Goal: Information Seeking & Learning: Learn about a topic

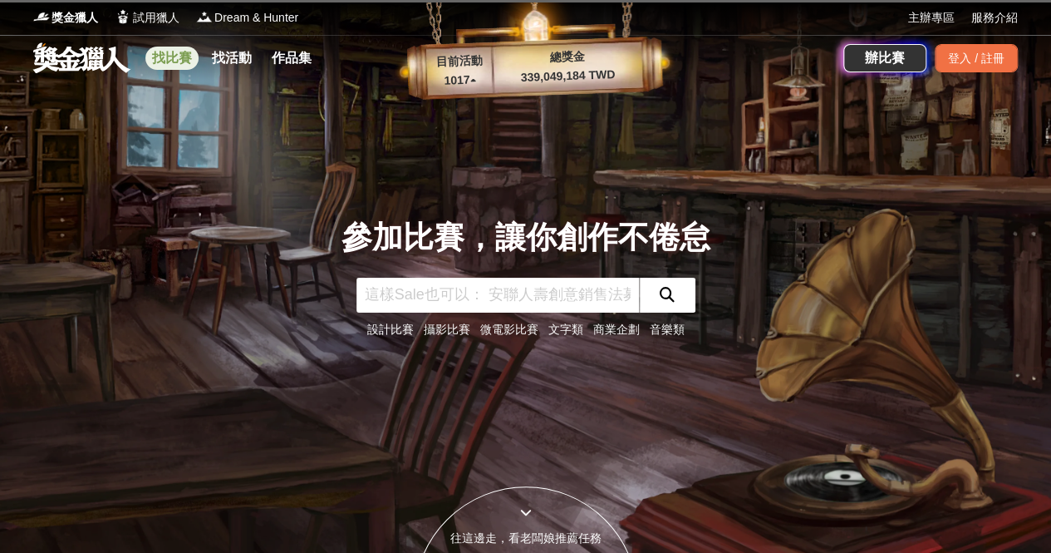
click at [180, 66] on link "找比賽" at bounding box center [171, 58] width 53 height 23
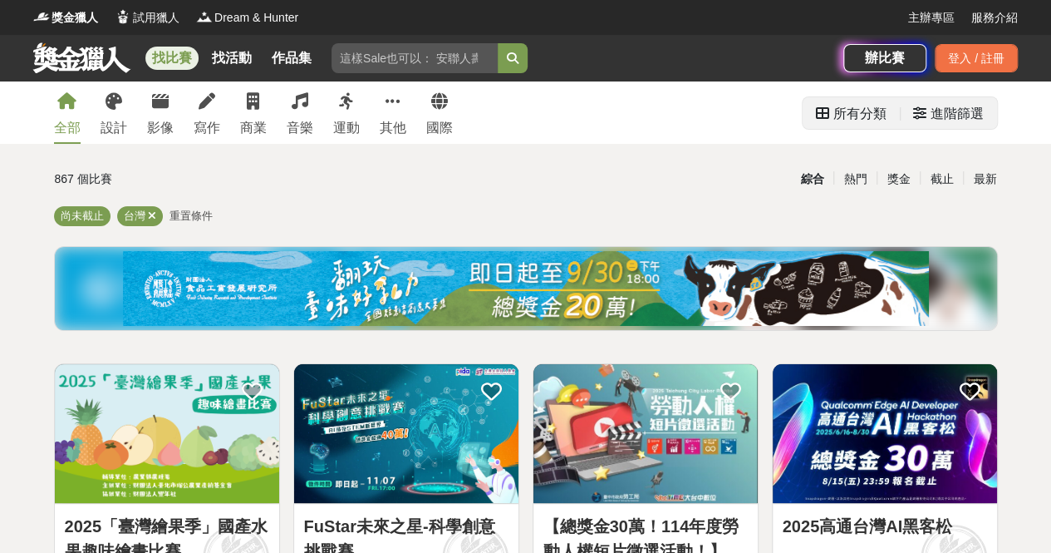
click at [849, 118] on div "所有分類" at bounding box center [860, 113] width 53 height 33
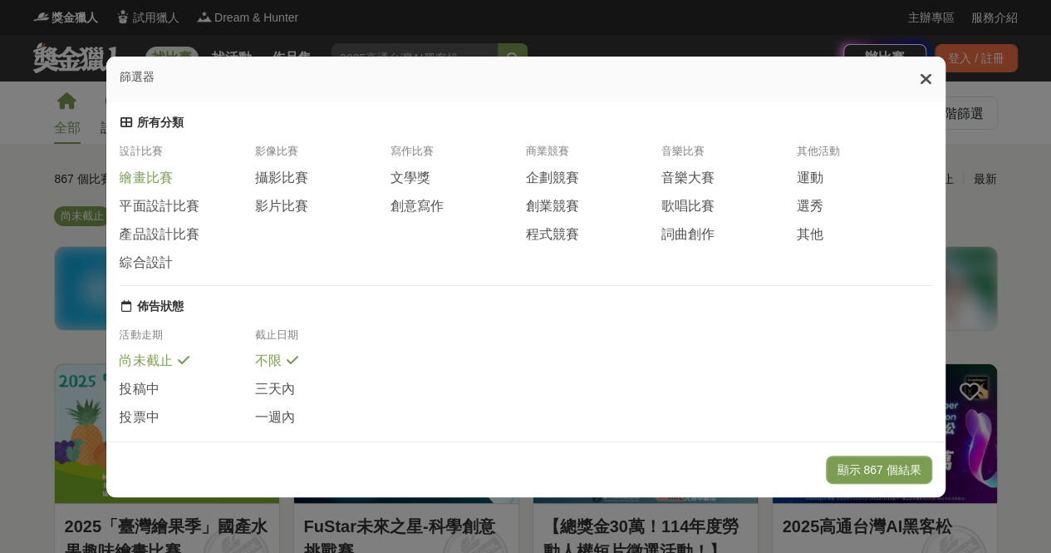
click at [165, 187] on span "繪畫比賽" at bounding box center [146, 178] width 53 height 17
click at [158, 210] on span "平面設計比賽" at bounding box center [160, 205] width 80 height 17
click at [889, 461] on button "顯示 128 個結果" at bounding box center [879, 469] width 106 height 28
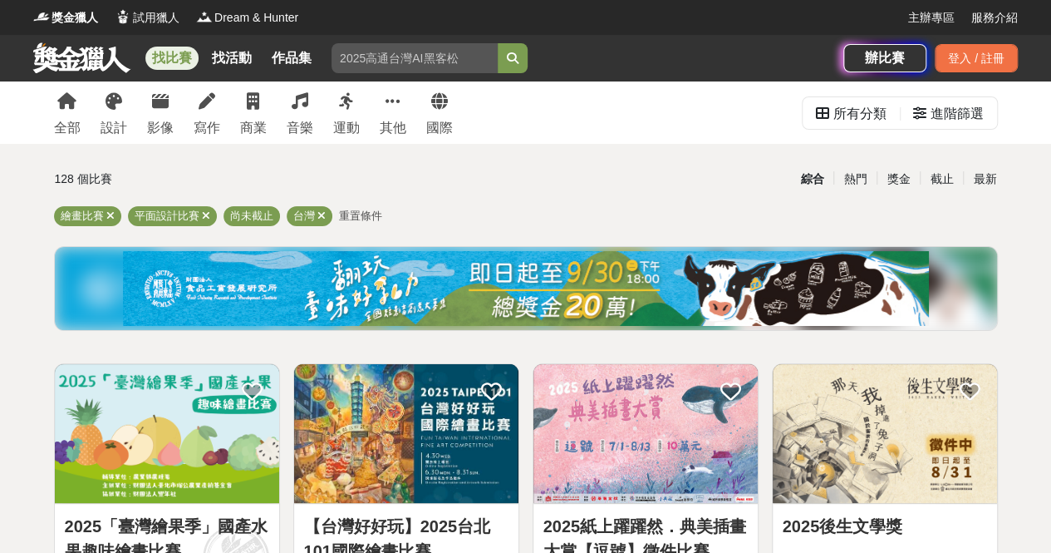
click at [480, 57] on input "search" at bounding box center [415, 58] width 166 height 30
click at [524, 46] on button "submit" at bounding box center [513, 58] width 30 height 30
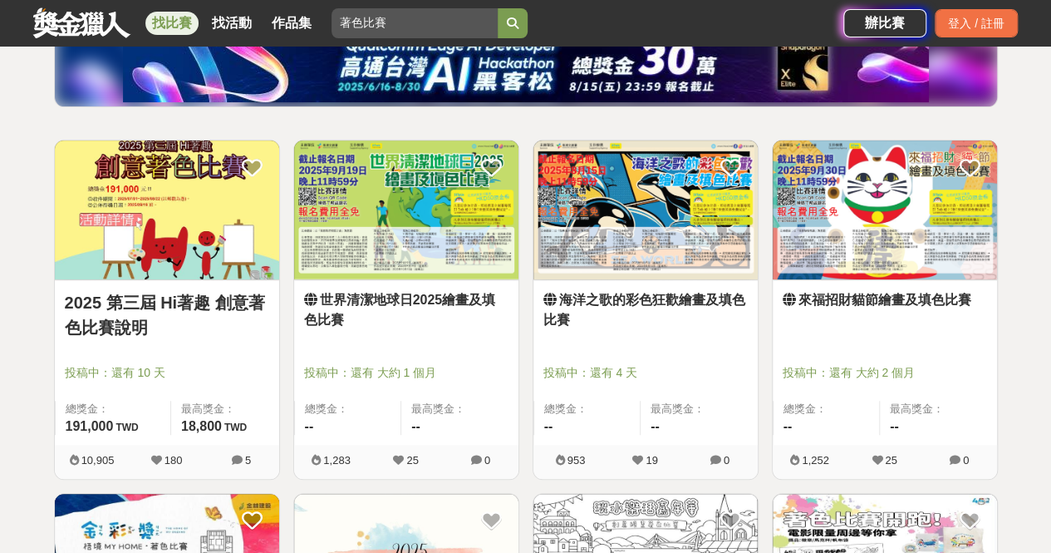
scroll to position [249, 0]
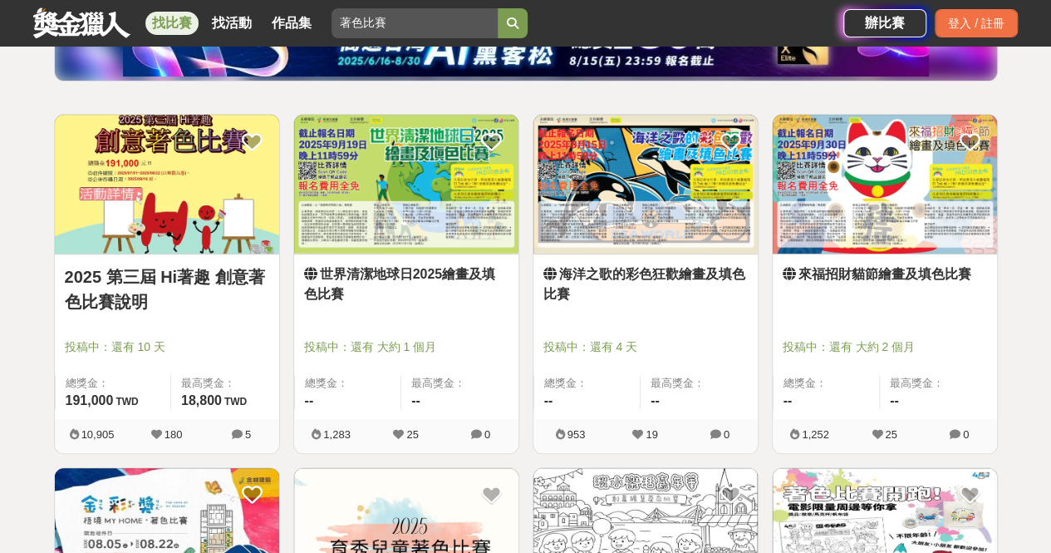
click at [490, 278] on link "世界清潔地球日2025繪畫及填色比賽" at bounding box center [406, 284] width 204 height 40
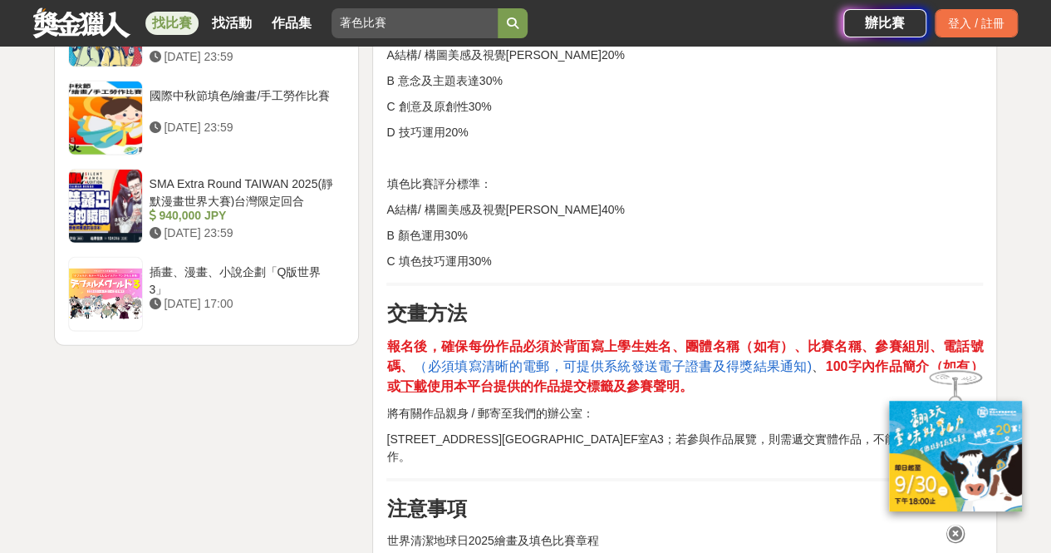
scroll to position [2327, 0]
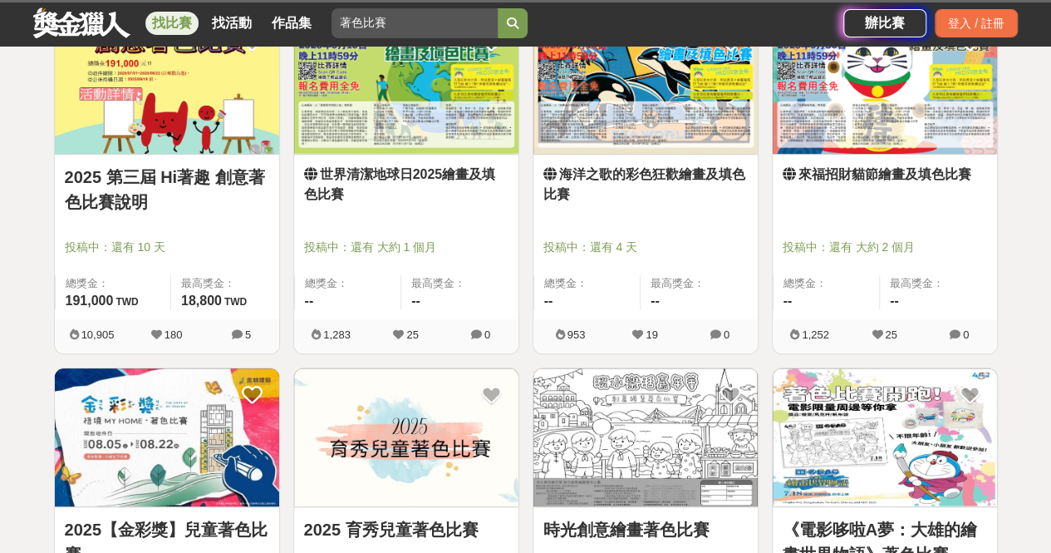
scroll to position [249, 0]
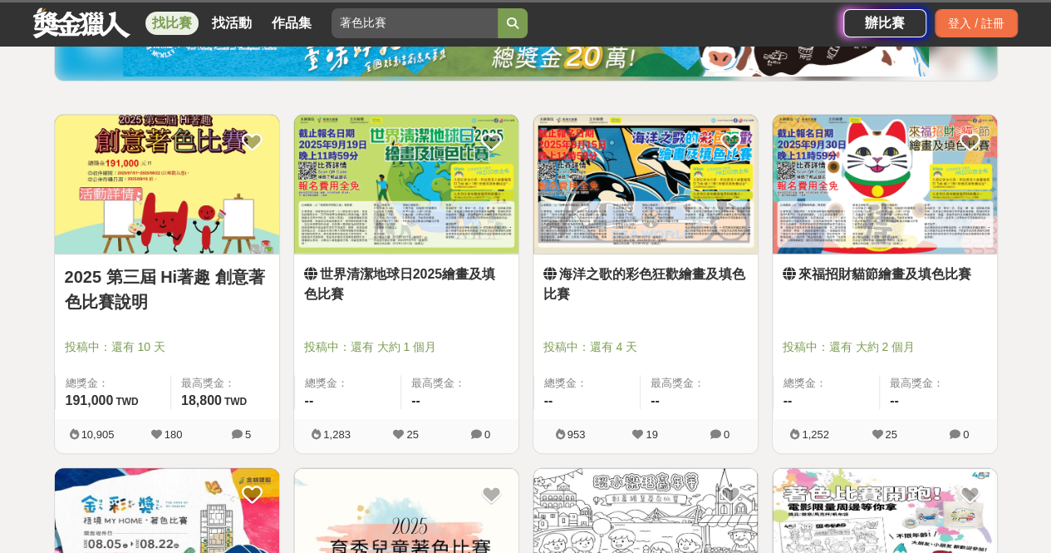
click at [679, 277] on link "海洋之歌的彩色狂歡繪畫及填色比賽" at bounding box center [646, 284] width 204 height 40
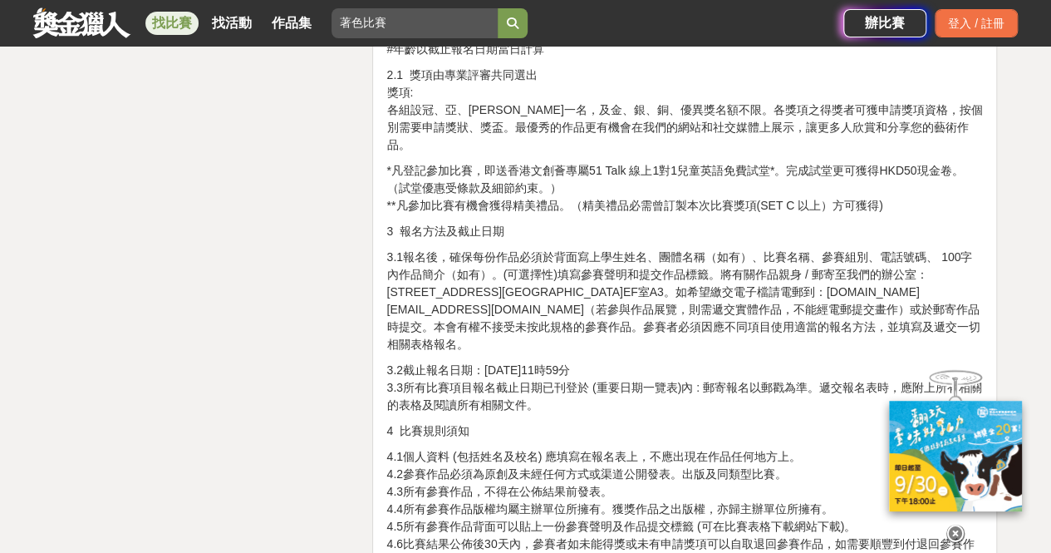
scroll to position [2826, 0]
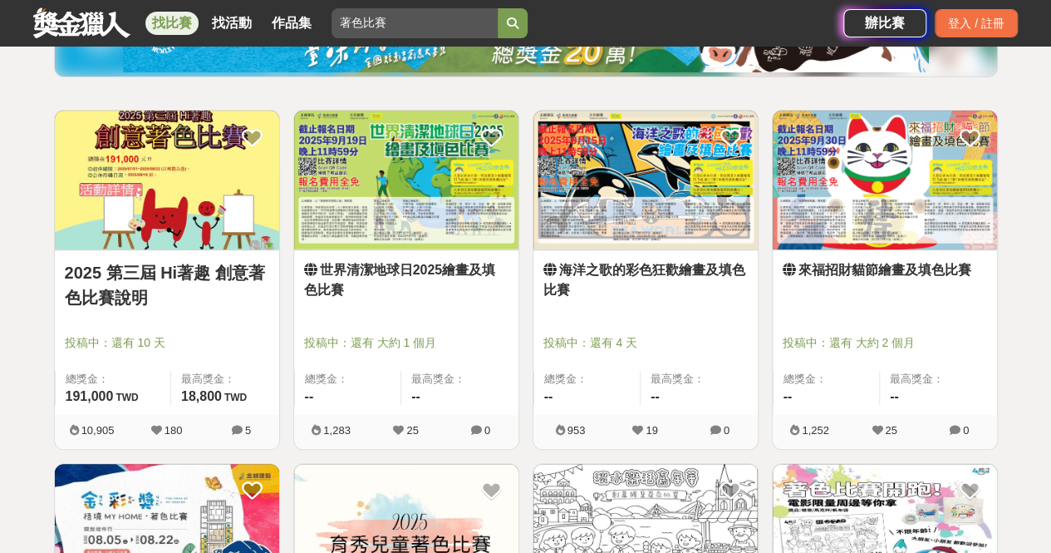
scroll to position [249, 0]
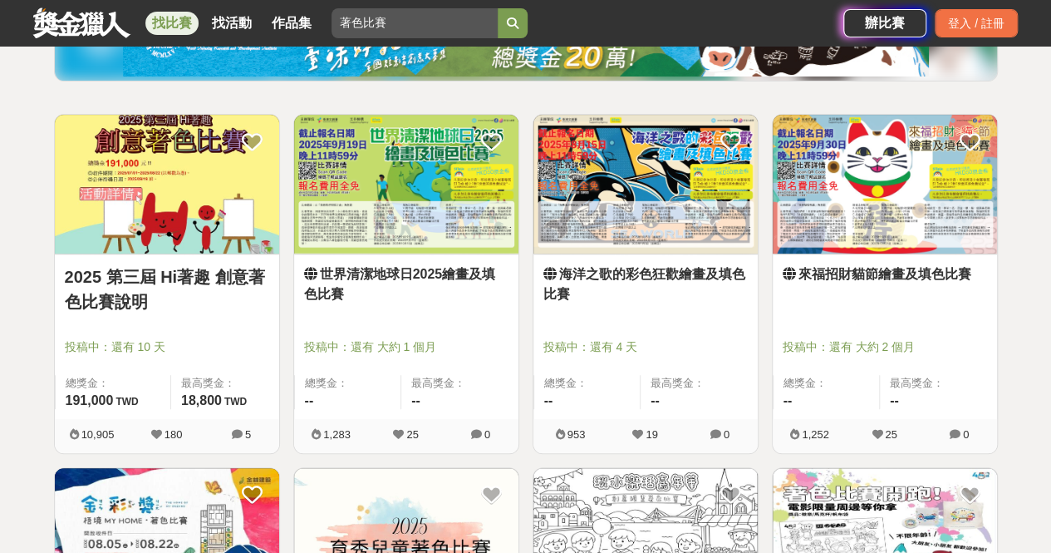
click at [874, 273] on link "來福招財貓節繪畫及填色比賽" at bounding box center [885, 274] width 204 height 20
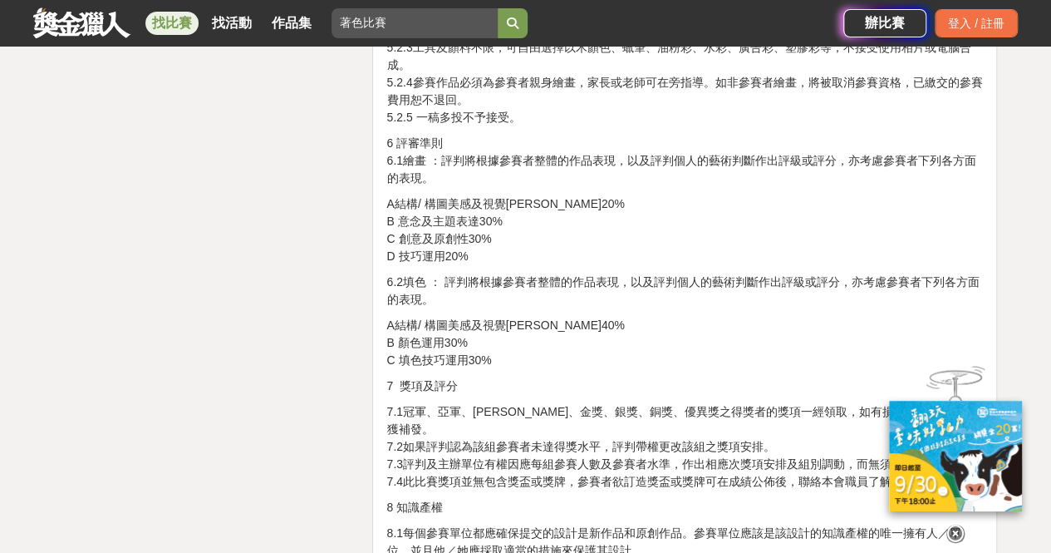
scroll to position [4239, 0]
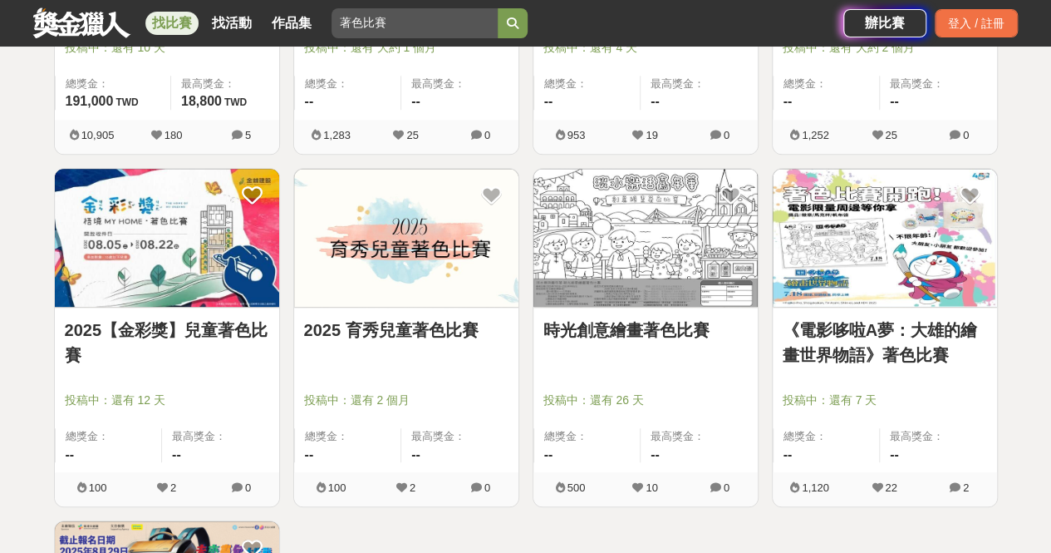
scroll to position [582, 0]
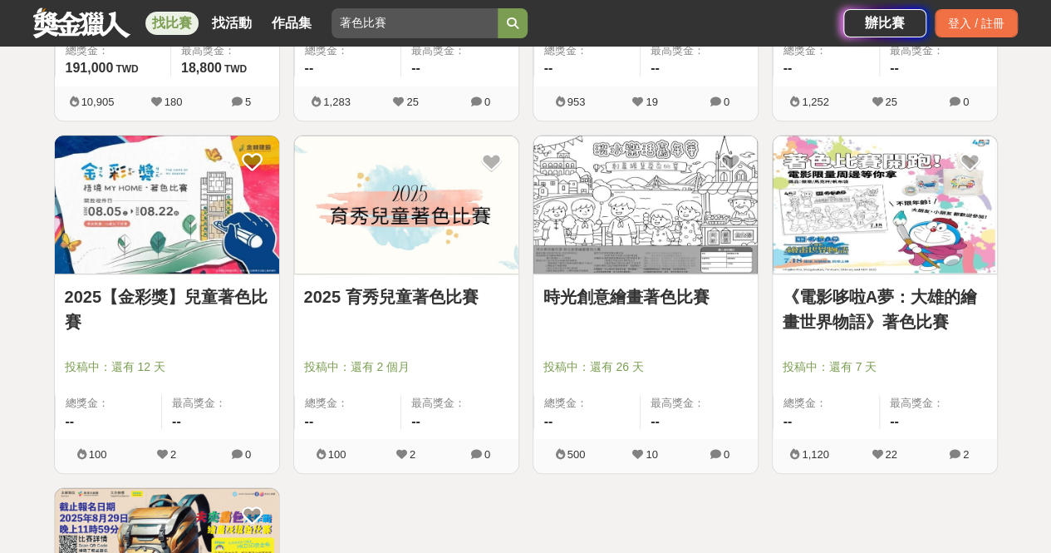
click at [225, 288] on link "2025【金彩獎】兒童著色比賽" at bounding box center [167, 309] width 204 height 50
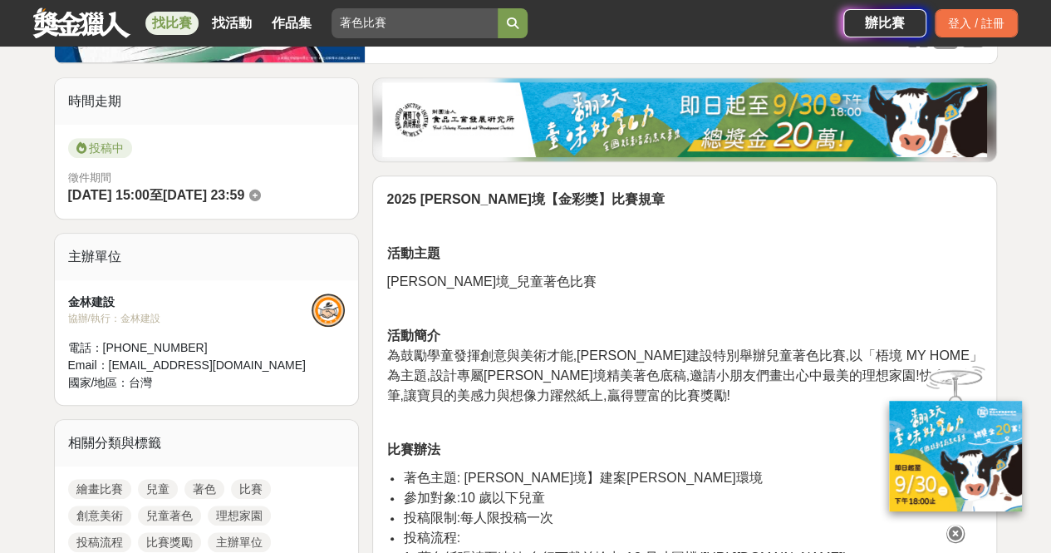
scroll to position [249, 0]
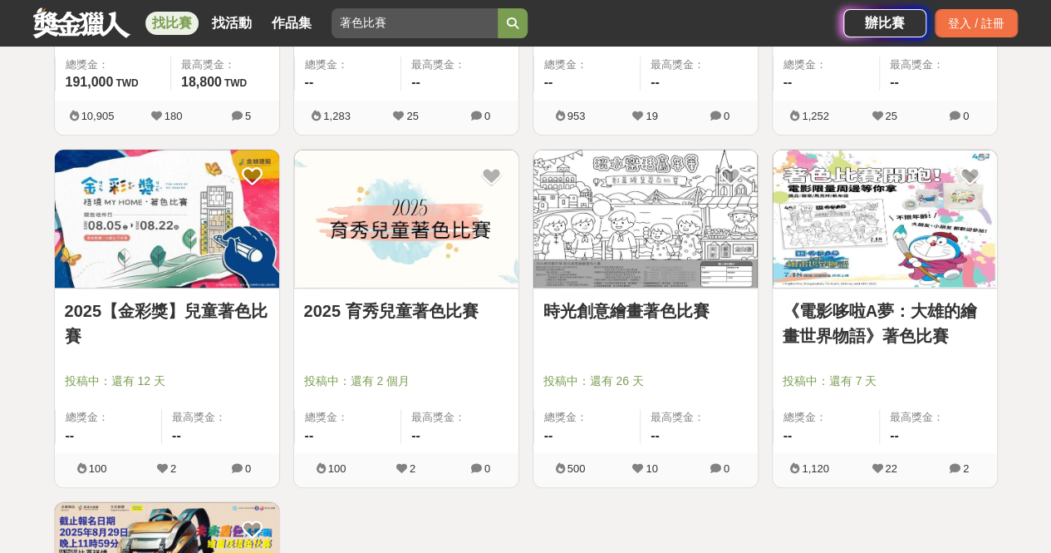
scroll to position [582, 0]
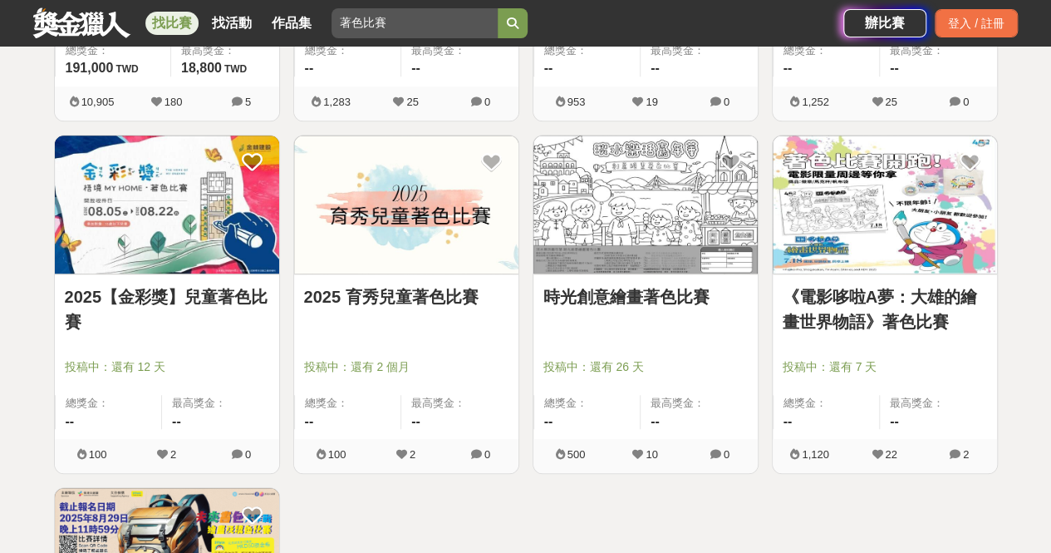
click at [429, 293] on link "2025 育秀兒童著色比賽" at bounding box center [406, 296] width 204 height 25
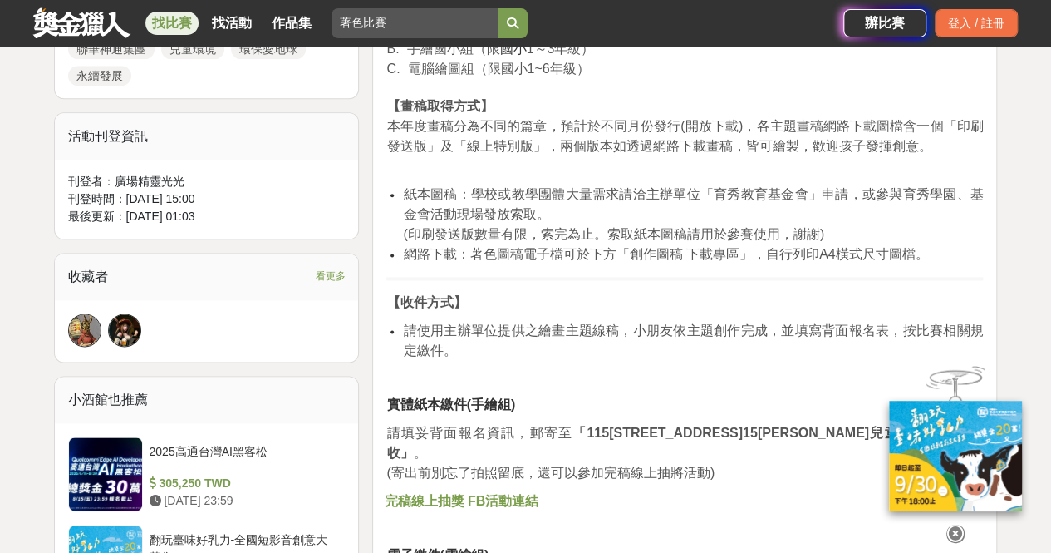
scroll to position [997, 0]
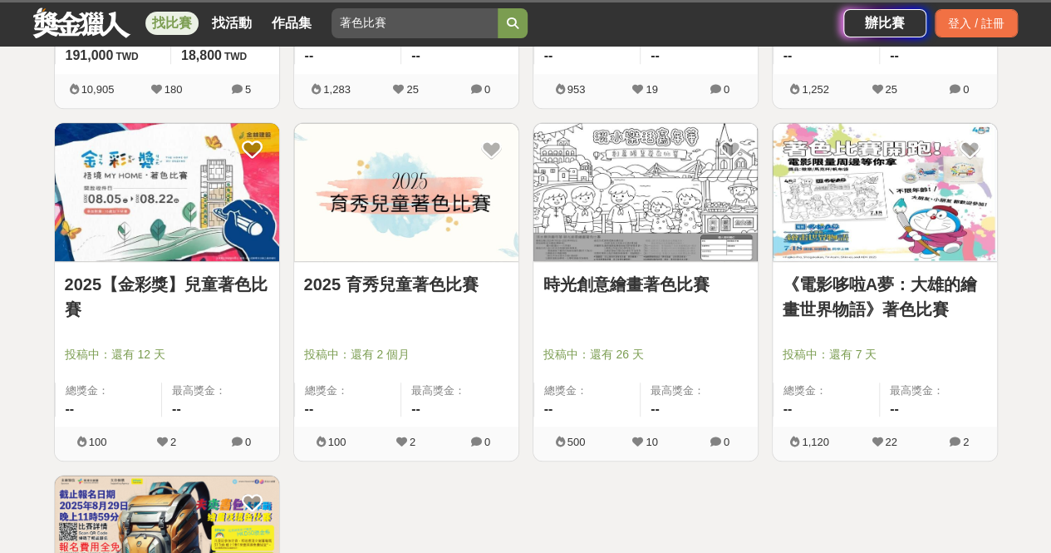
scroll to position [582, 0]
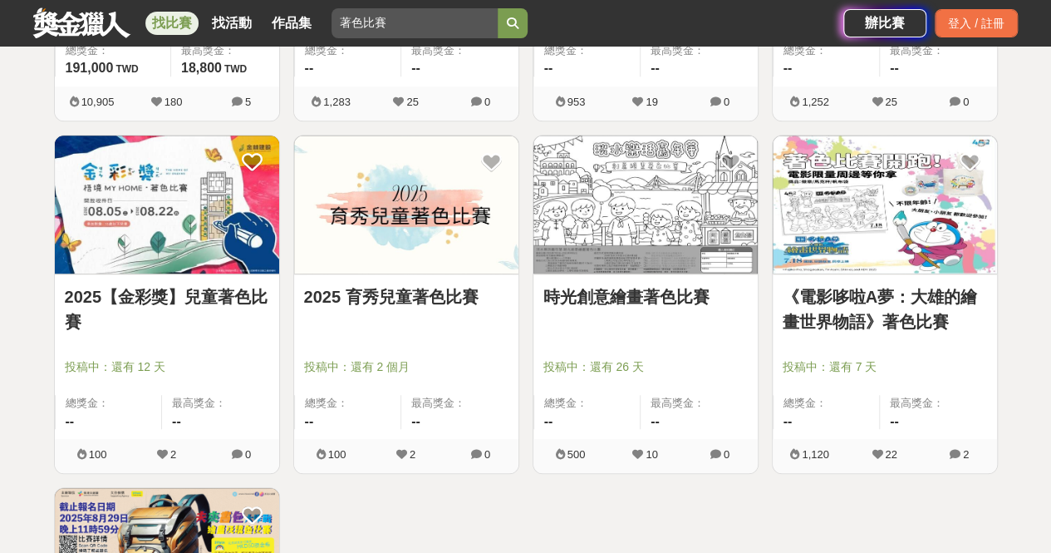
click at [424, 299] on link "2025 育秀兒童著色比賽" at bounding box center [406, 296] width 204 height 25
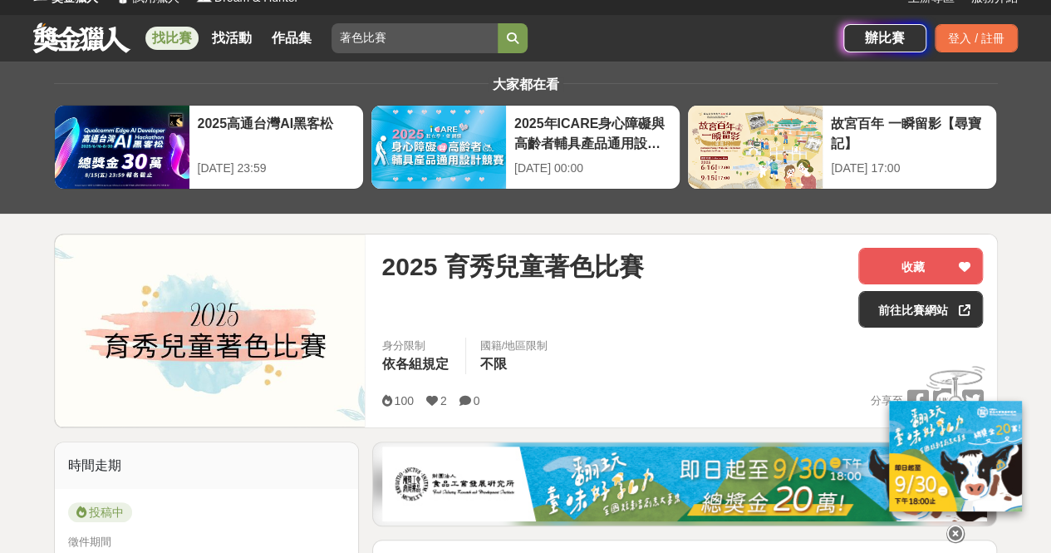
scroll to position [83, 0]
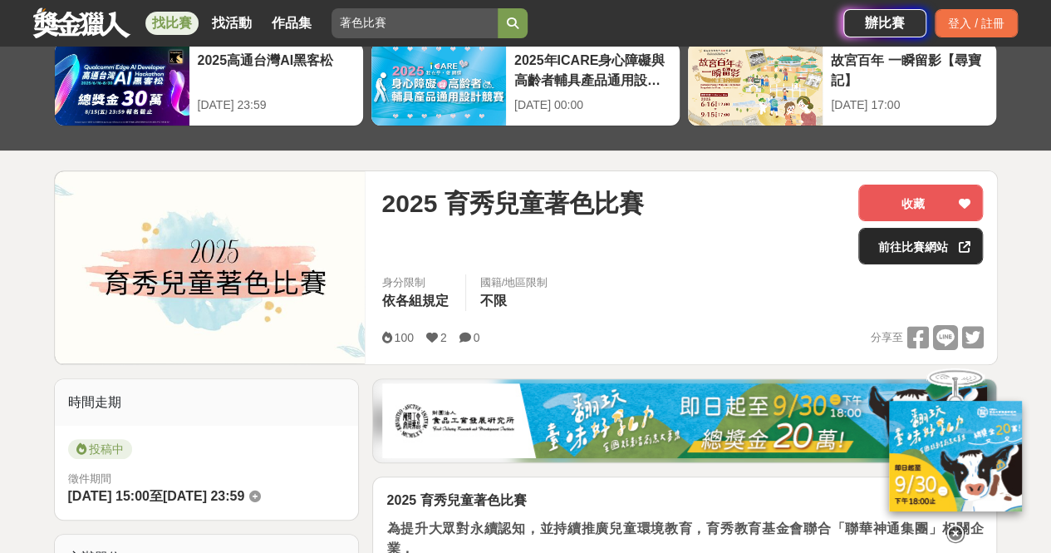
click at [873, 252] on link "前往比賽網站" at bounding box center [921, 246] width 125 height 37
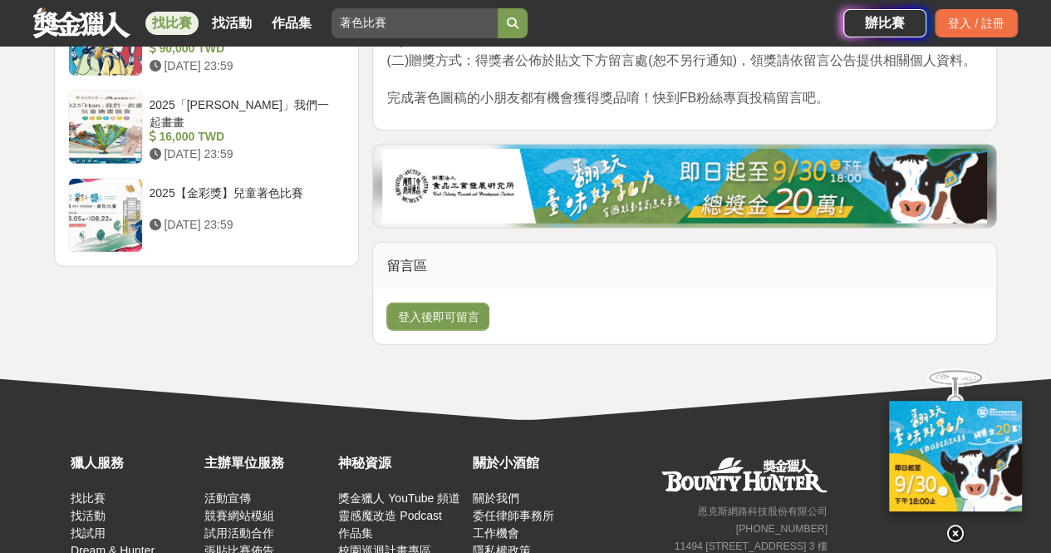
scroll to position [1829, 0]
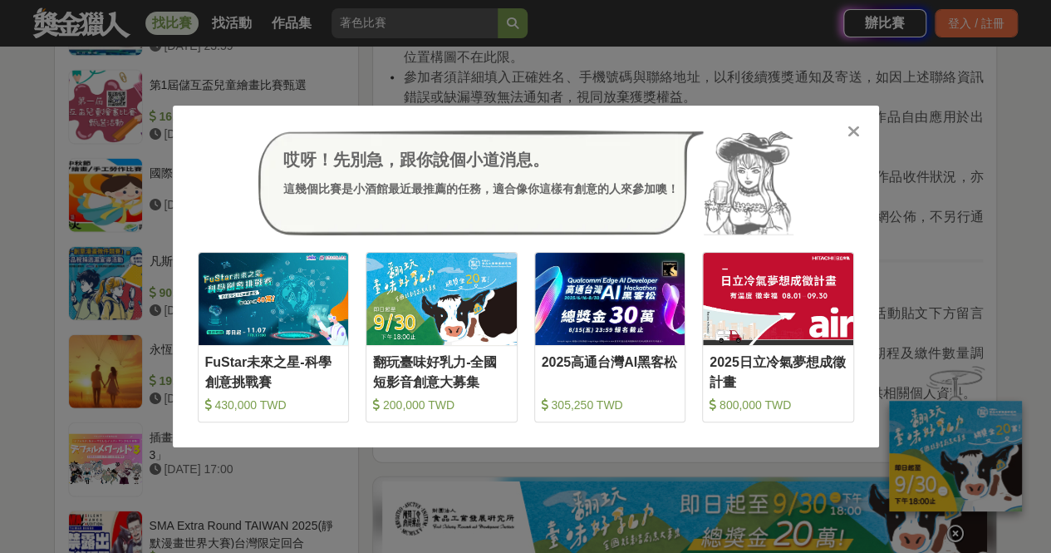
click at [853, 133] on icon at bounding box center [854, 131] width 12 height 17
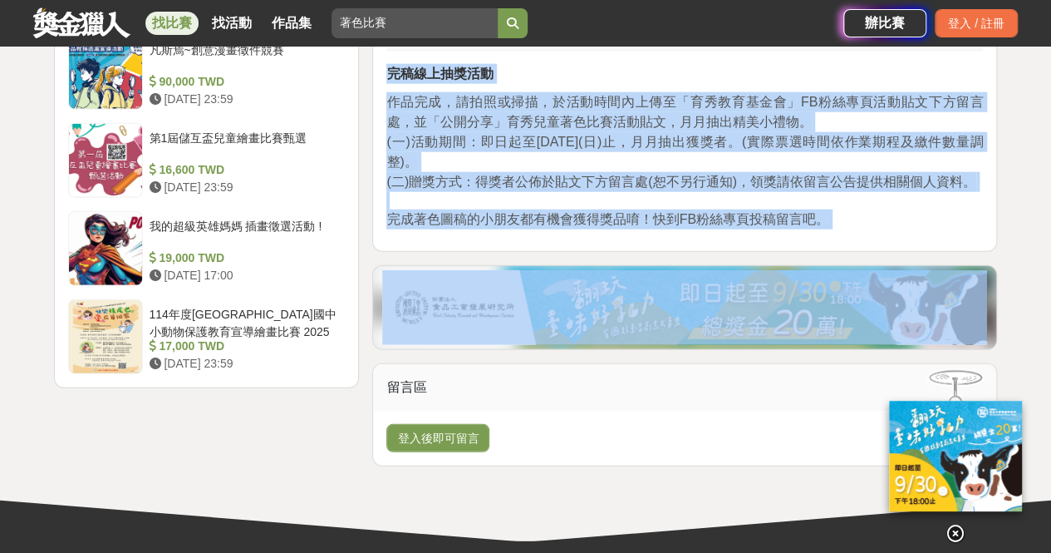
scroll to position [2078, 0]
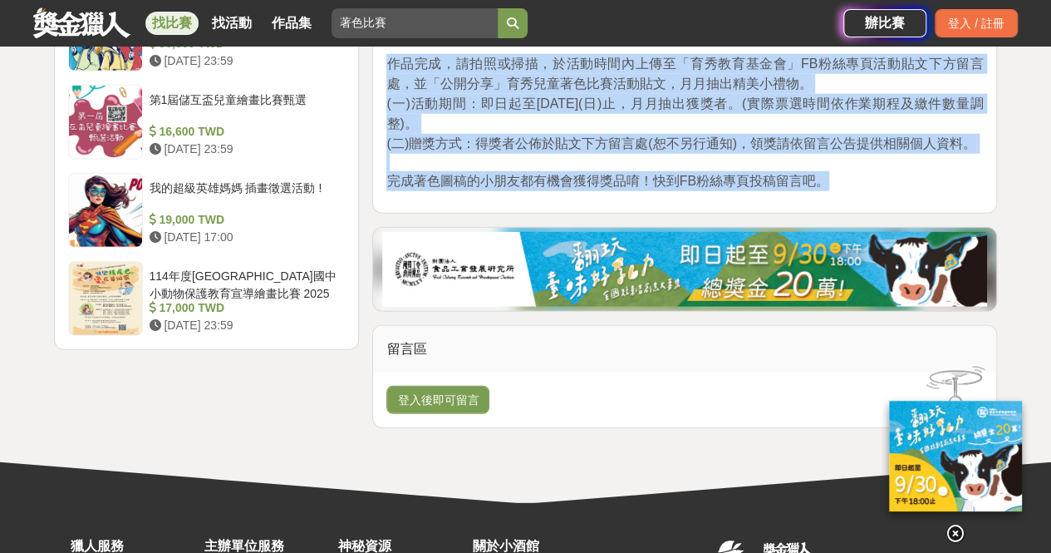
drag, startPoint x: 384, startPoint y: 166, endPoint x: 854, endPoint y: 197, distance: 470.6
copy div "2025 育秀兒童著色比賽 為提升大眾對永續認知，並持續推廣兒童環境教育，育秀教育基金會聯合「聯華神通集團」相關企業， 共同協辦的「環保愛地球」育秀兒童著色比…"
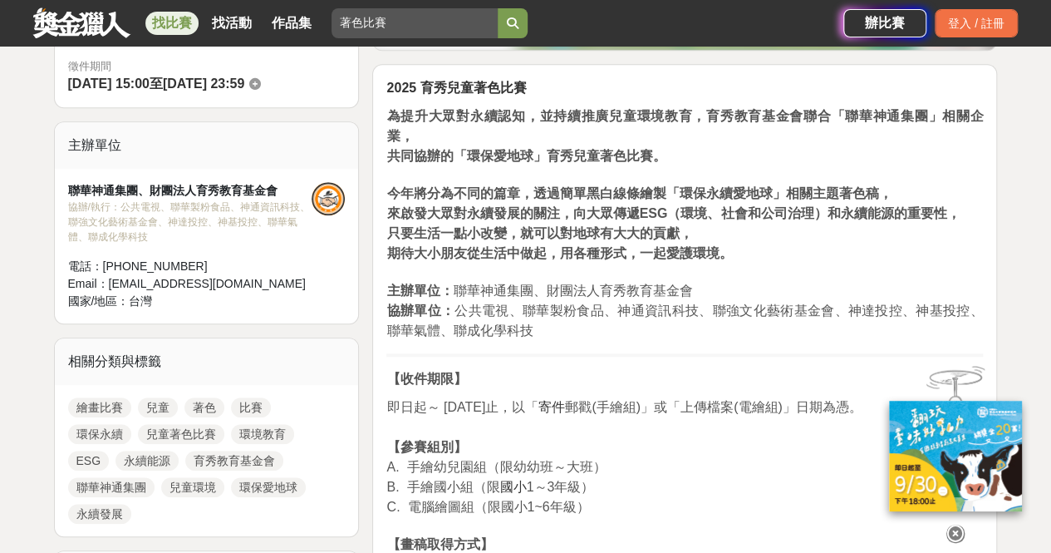
scroll to position [332, 0]
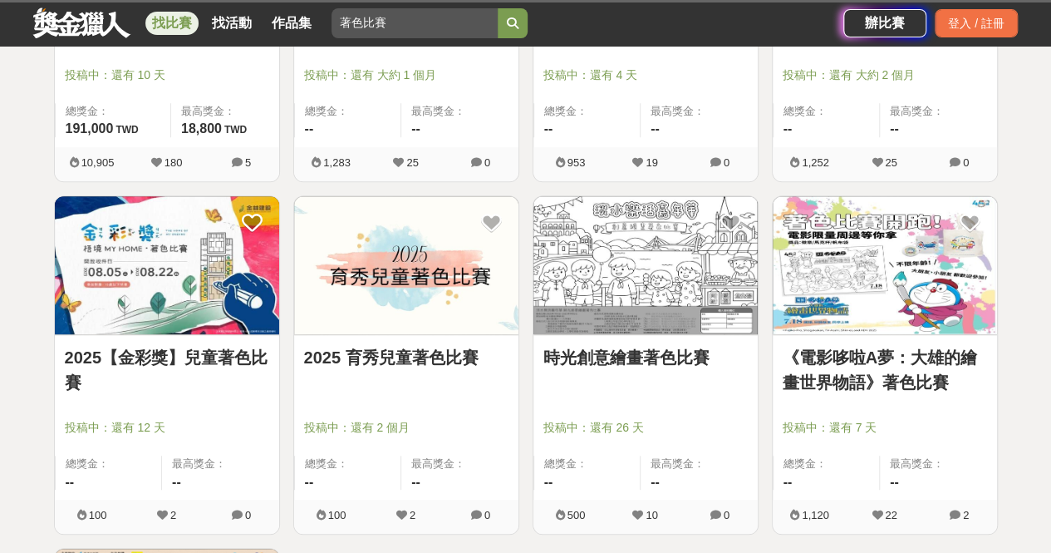
scroll to position [582, 0]
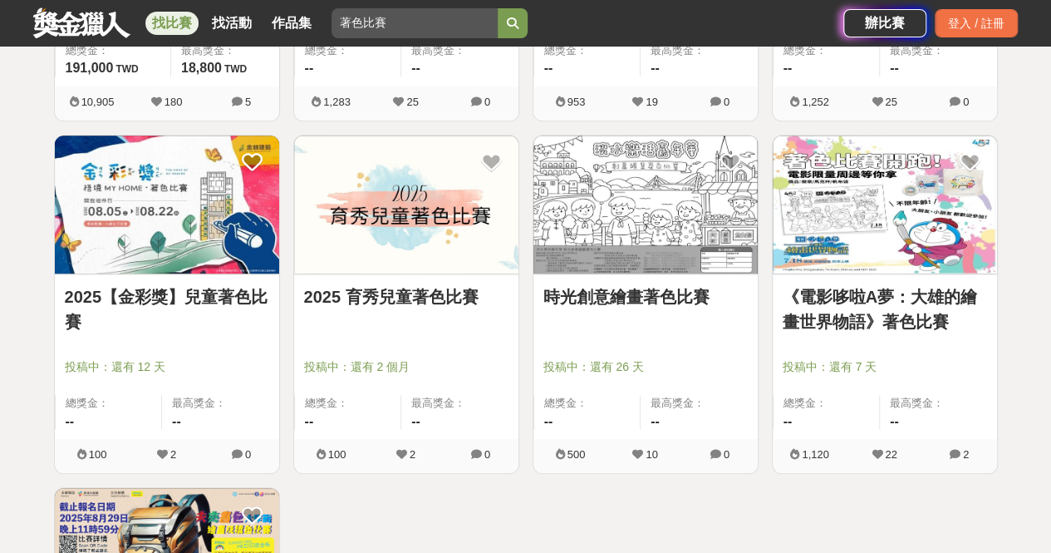
click at [657, 221] on img at bounding box center [646, 204] width 224 height 139
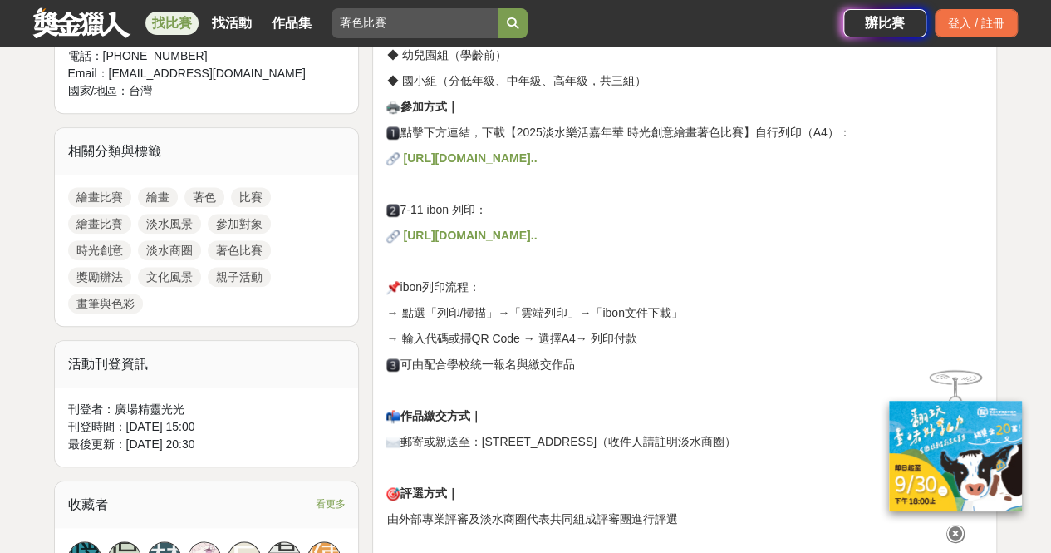
scroll to position [499, 0]
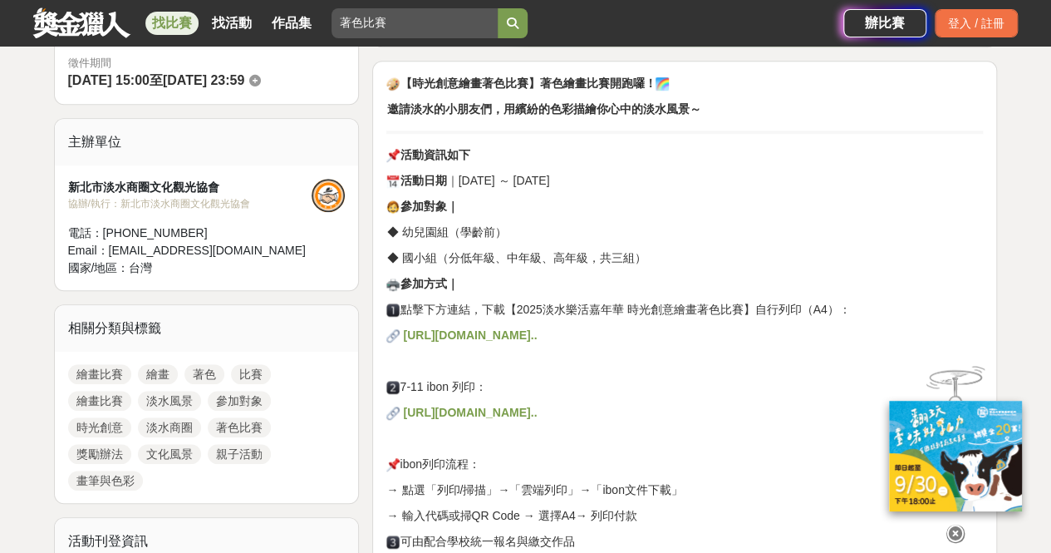
click at [537, 330] on strong "https://drive.google.com/....../1zTRdoJmQ....../view......" at bounding box center [470, 334] width 134 height 13
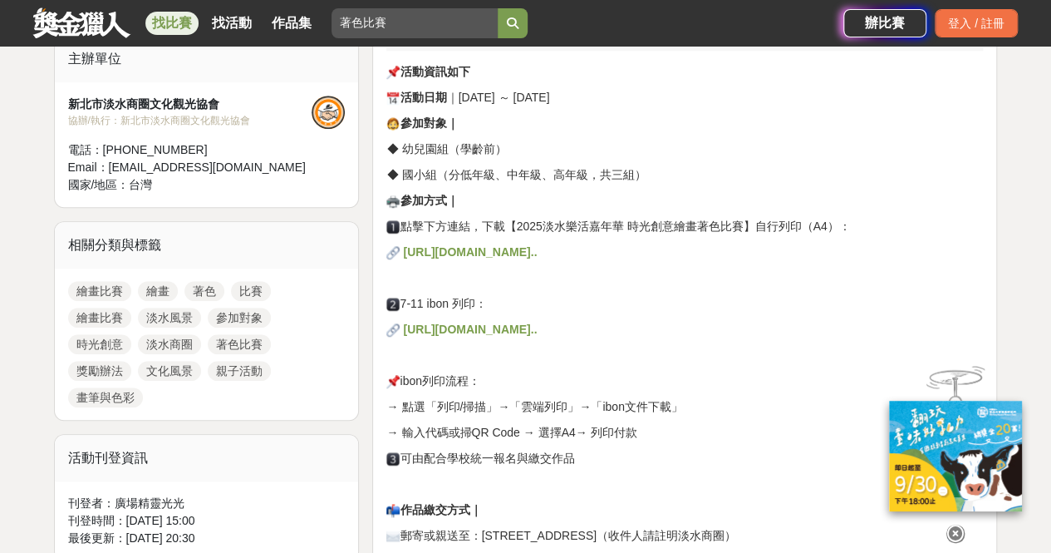
scroll to position [665, 0]
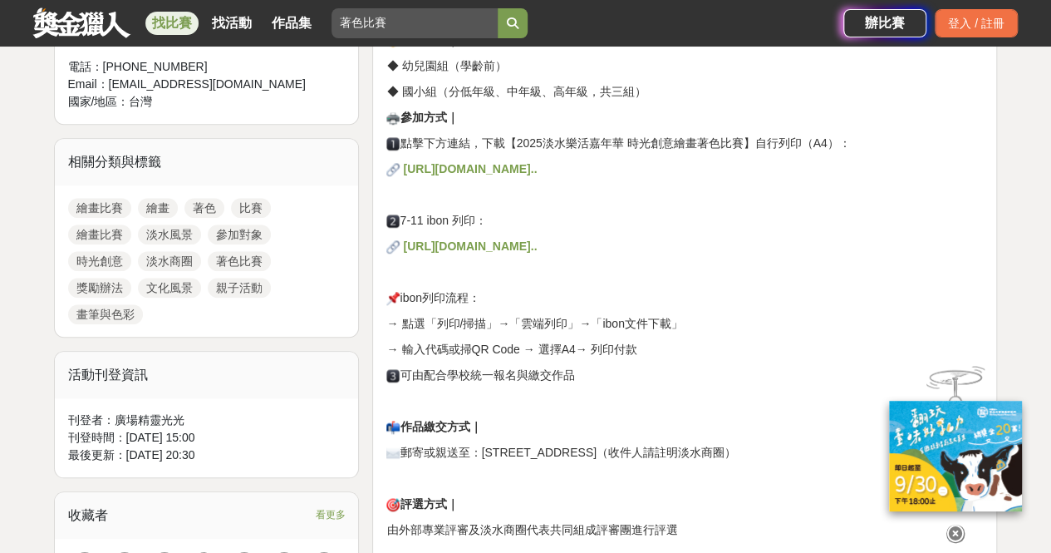
click at [537, 239] on strong "https://print.ibon.com.tw/ASUSWebShare......" at bounding box center [470, 245] width 134 height 13
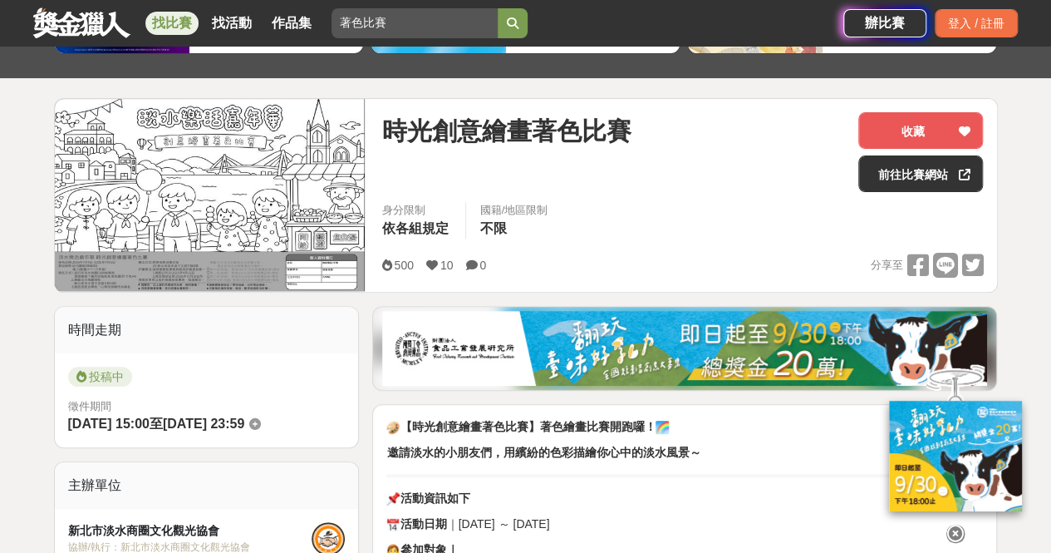
scroll to position [83, 0]
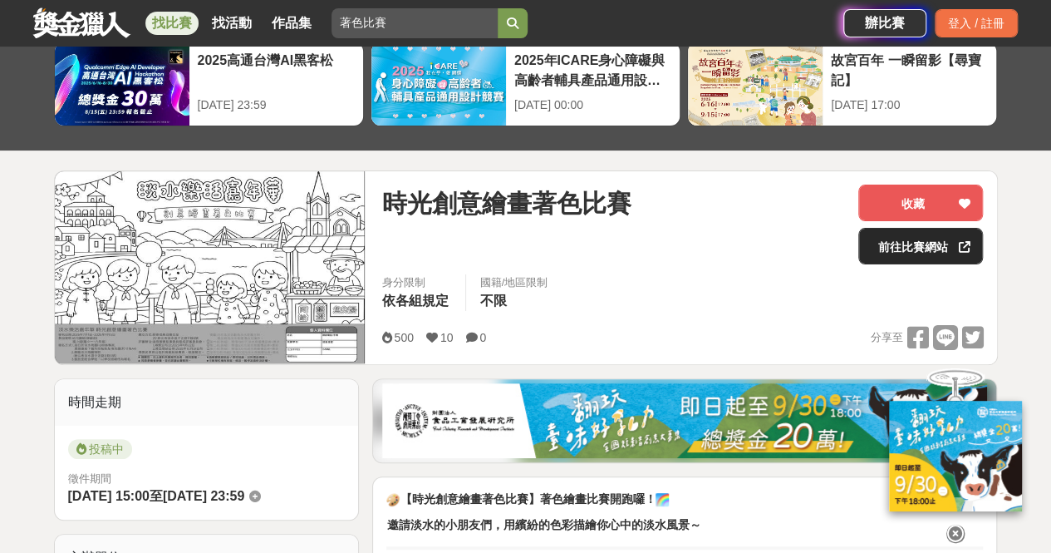
click at [906, 248] on link "前往比賽網站" at bounding box center [921, 246] width 125 height 37
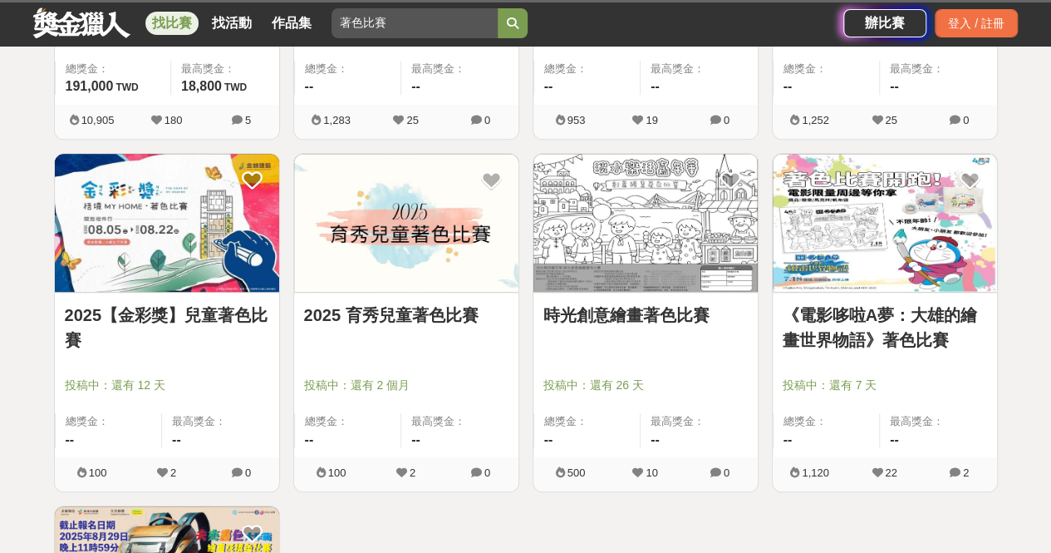
scroll to position [582, 0]
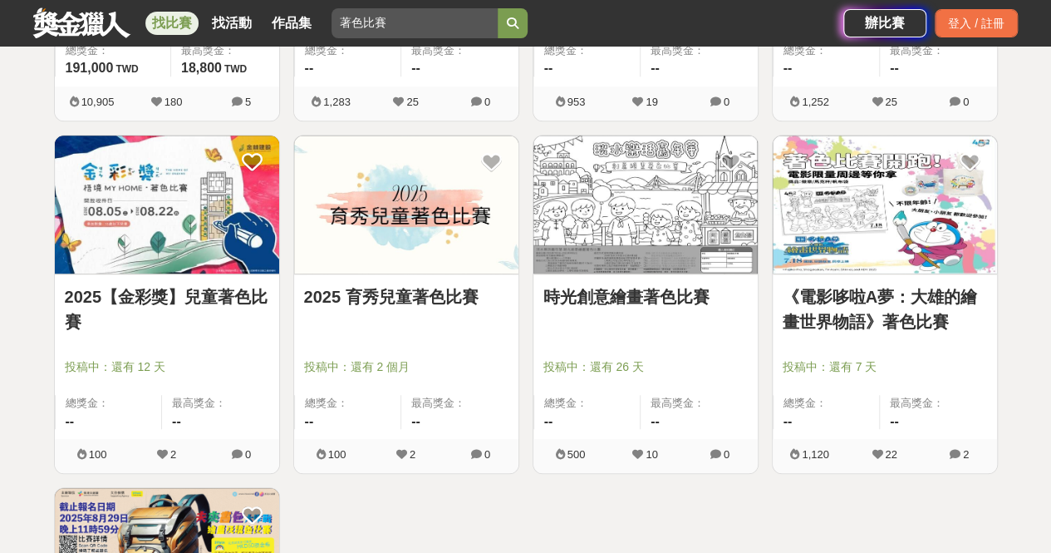
click at [844, 298] on link "《電影哆啦A夢：大雄的繪畫世界物語》著色比賽" at bounding box center [885, 309] width 204 height 50
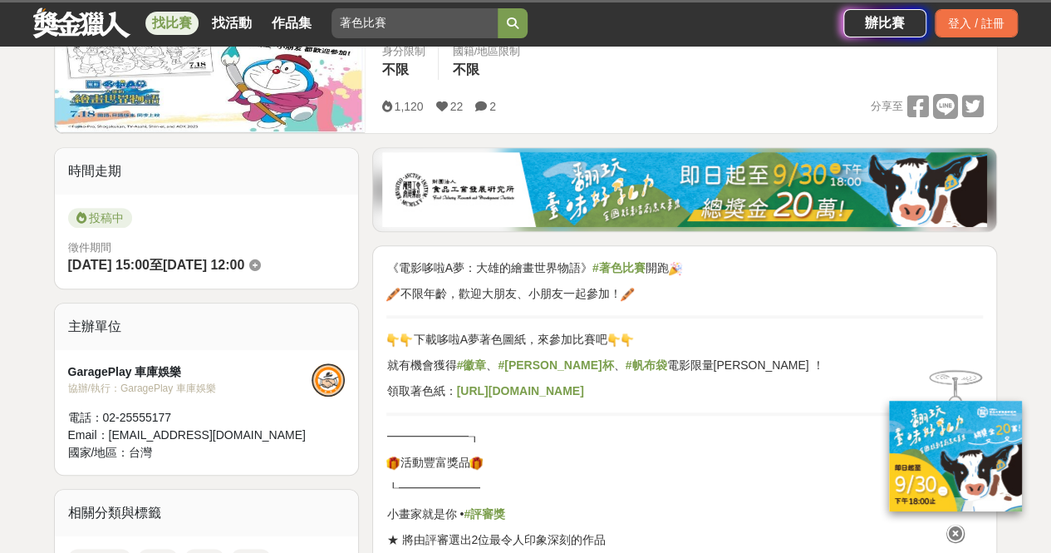
scroll to position [416, 0]
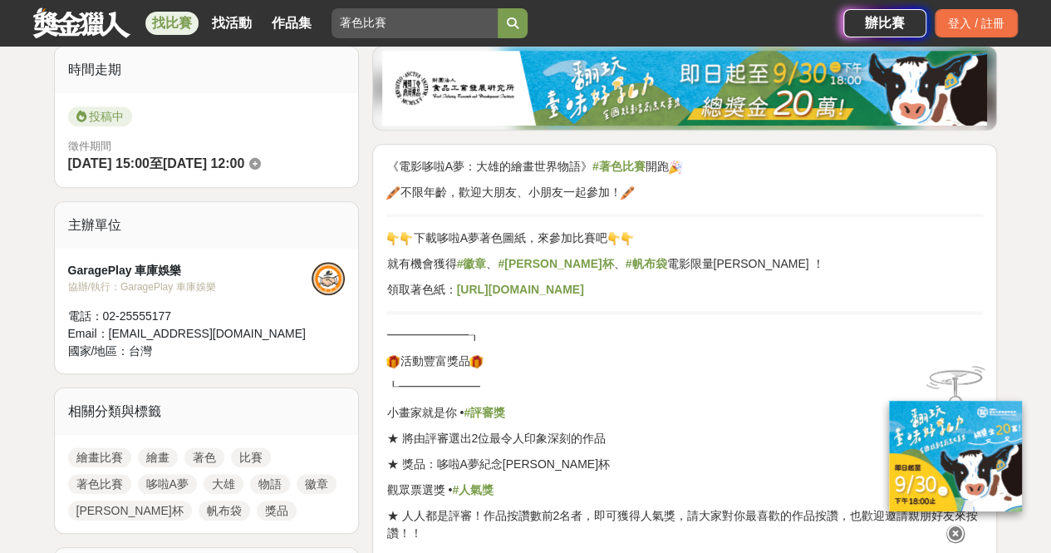
click at [555, 287] on strong "https://reurl.cc/DOvlZR" at bounding box center [519, 289] width 127 height 13
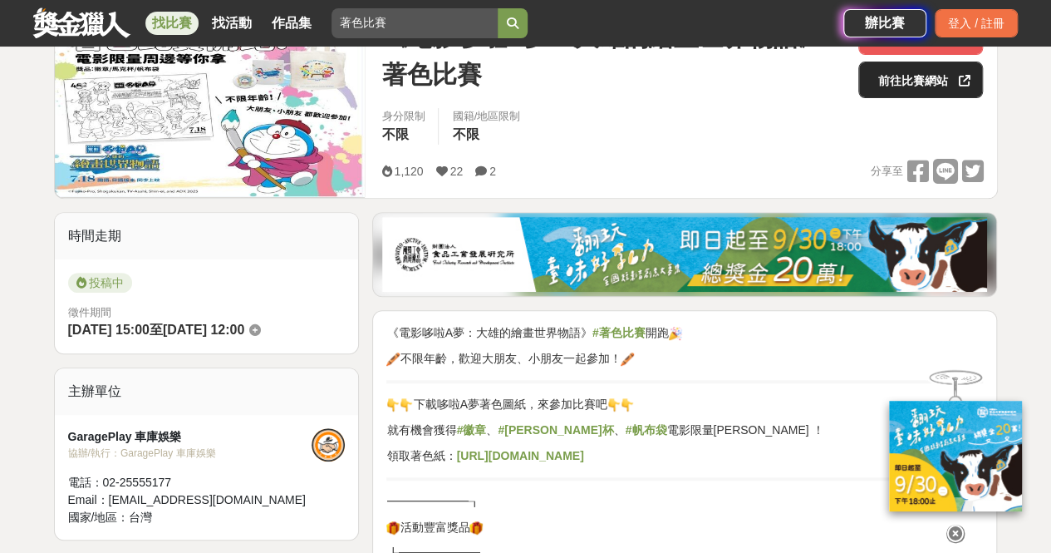
click at [927, 76] on link "前往比賽網站" at bounding box center [921, 80] width 125 height 37
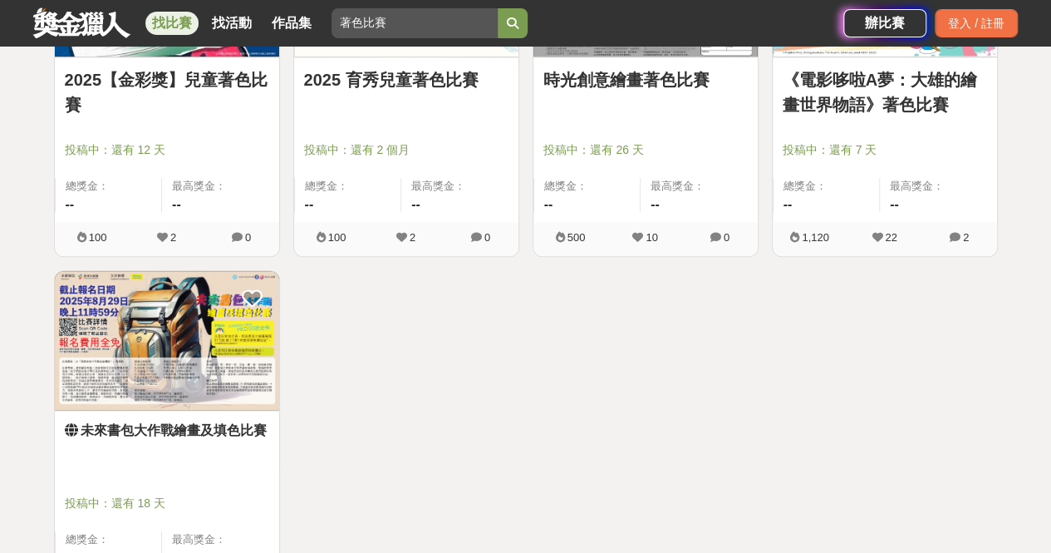
scroll to position [831, 0]
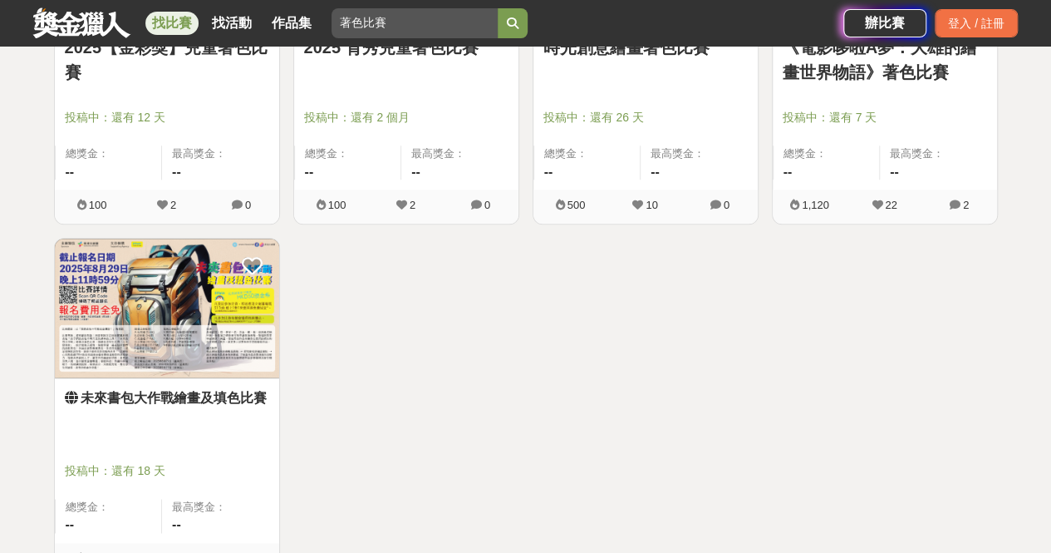
click at [211, 405] on link "未來書包大作戰繪畫及填色比賽" at bounding box center [167, 398] width 204 height 20
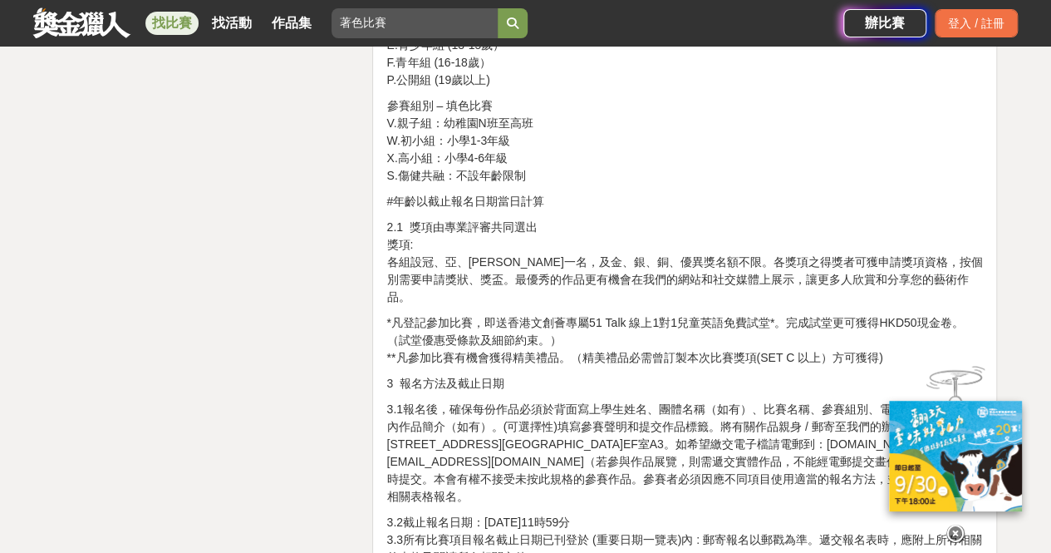
scroll to position [3075, 0]
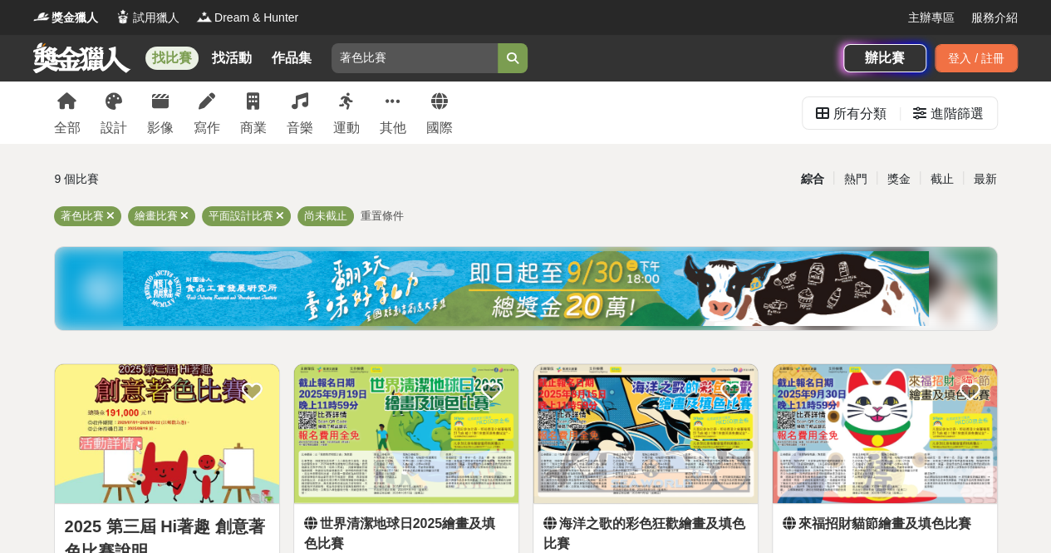
click at [394, 62] on input "著色比賽" at bounding box center [415, 58] width 166 height 30
type input "著"
click at [864, 107] on div "所有分類" at bounding box center [860, 113] width 53 height 33
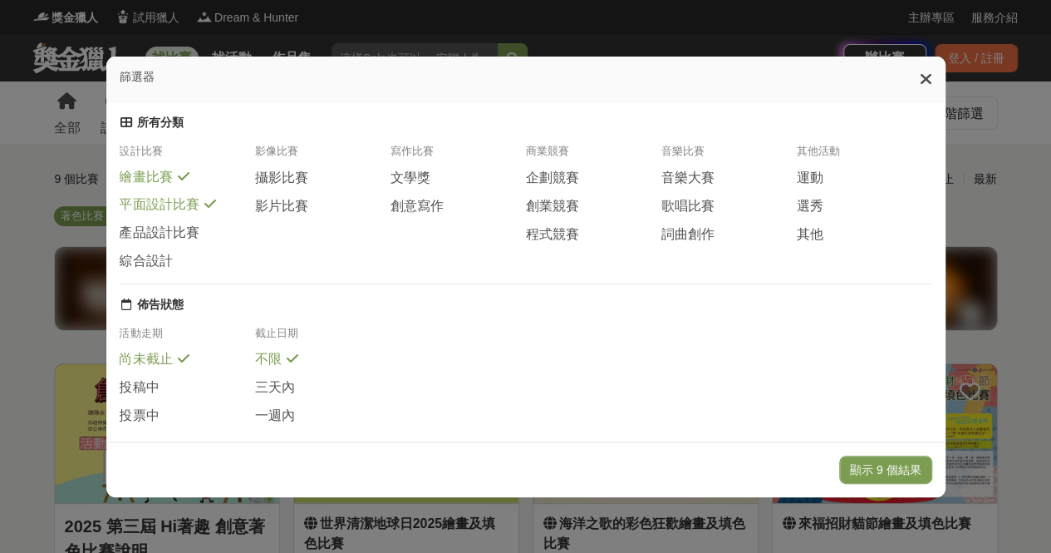
drag, startPoint x: 868, startPoint y: 470, endPoint x: 515, endPoint y: 416, distance: 356.4
click at [515, 416] on div "篩選器 所有分類 設計比賽 繪畫比賽 平面設計比賽 產品設計比賽 綜合設計 影像比賽 攝影比賽 影片比賽 寫作比賽 文學獎 創意寫作 商業競賽 企劃競賽 創業…" at bounding box center [526, 277] width 841 height 442
click at [873, 470] on button "顯示 9 個結果" at bounding box center [885, 469] width 93 height 28
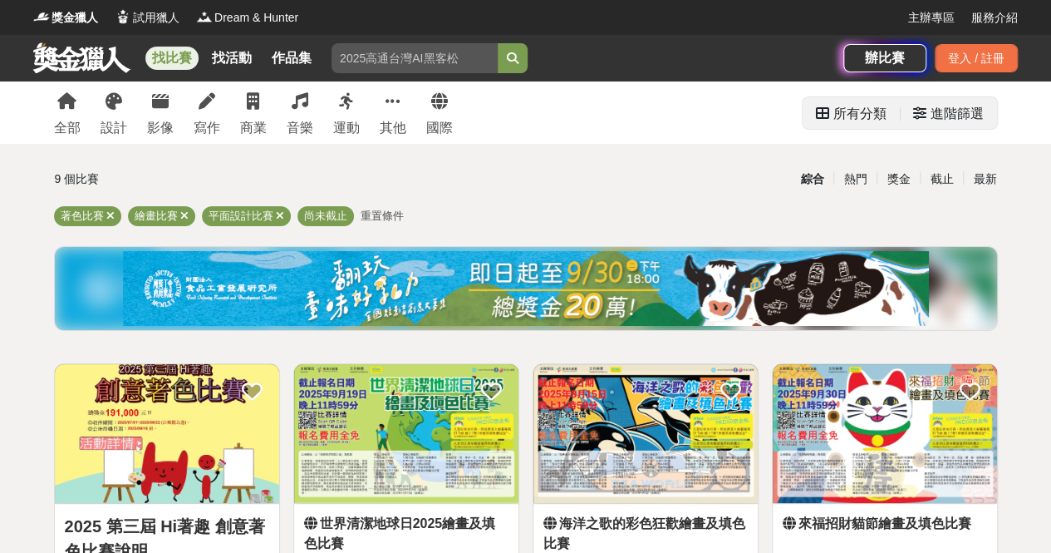
click at [866, 106] on div "所有分類" at bounding box center [860, 113] width 53 height 33
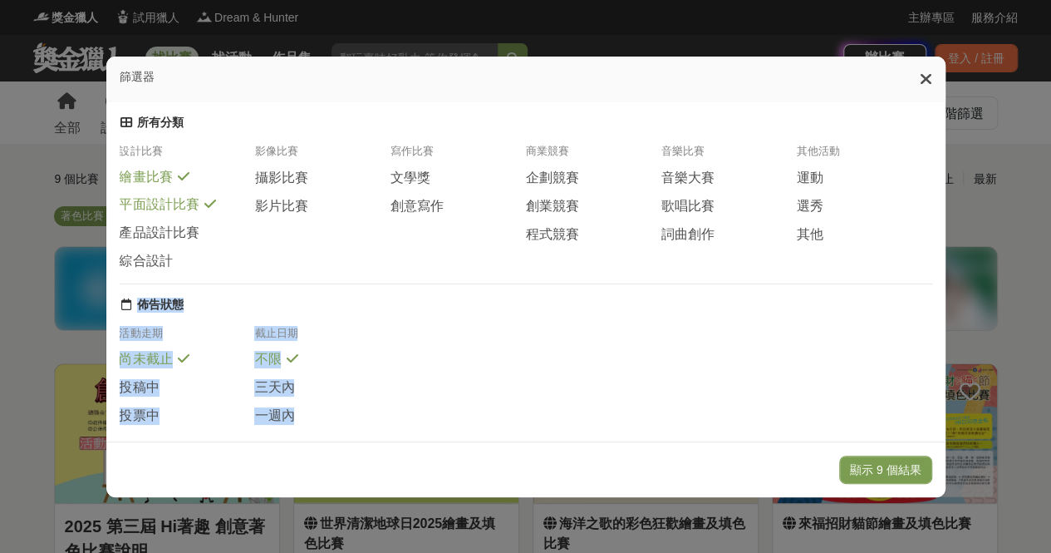
drag, startPoint x: 936, startPoint y: 303, endPoint x: 953, endPoint y: 299, distance: 17.1
click at [938, 359] on div "所有分類 設計比賽 繪畫比賽 平面設計比賽 產品設計比賽 綜合設計 影像比賽 攝影比賽 影片比賽 寫作比賽 文學獎 創意寫作 商業競賽 企劃競賽 創業競賽 程…" at bounding box center [525, 271] width 839 height 339
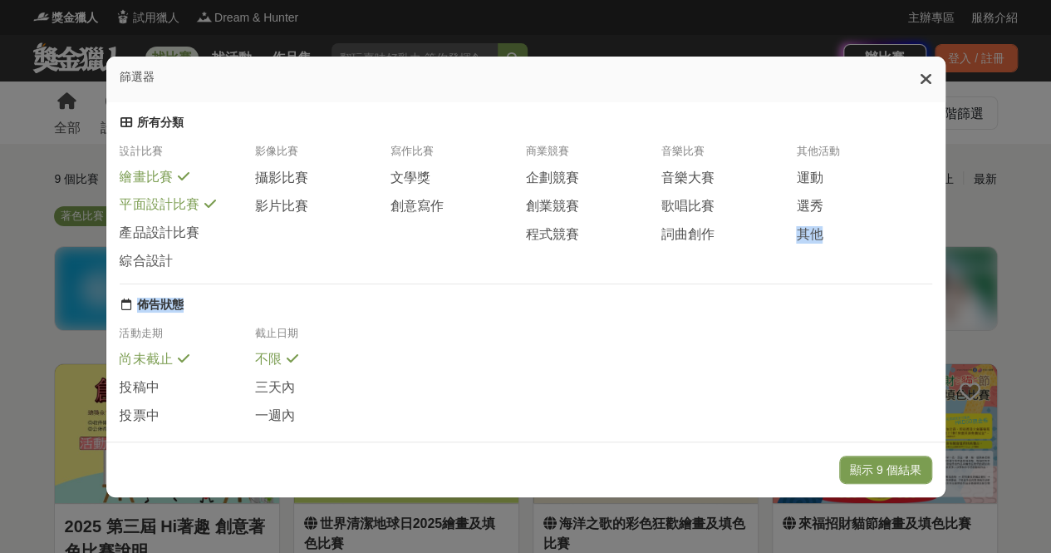
drag, startPoint x: 930, startPoint y: 210, endPoint x: 960, endPoint y: 309, distance: 103.3
click at [960, 309] on div "篩選器 所有分類 設計比賽 繪畫比賽 平面設計比賽 產品設計比賽 綜合設計 影像比賽 攝影比賽 影片比賽 寫作比賽 文學獎 創意寫作 商業競賽 企劃競賽 創業…" at bounding box center [525, 276] width 1051 height 553
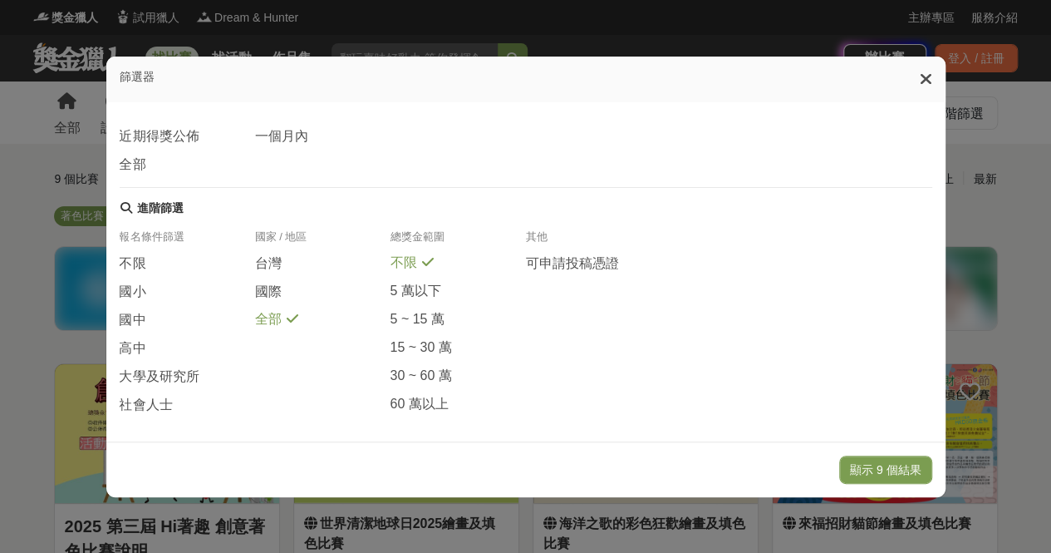
scroll to position [351, 0]
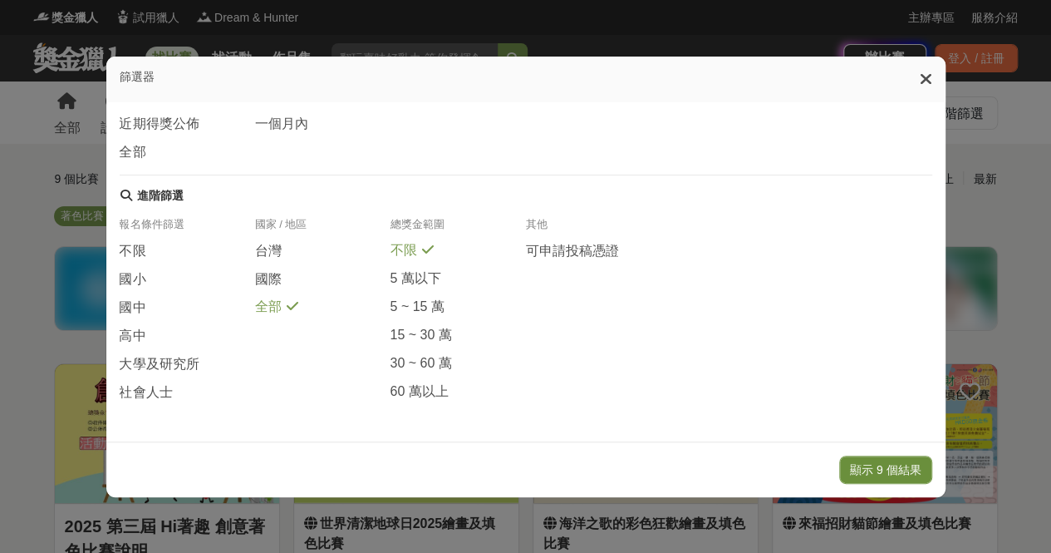
click at [902, 470] on button "顯示 9 個結果" at bounding box center [885, 469] width 93 height 28
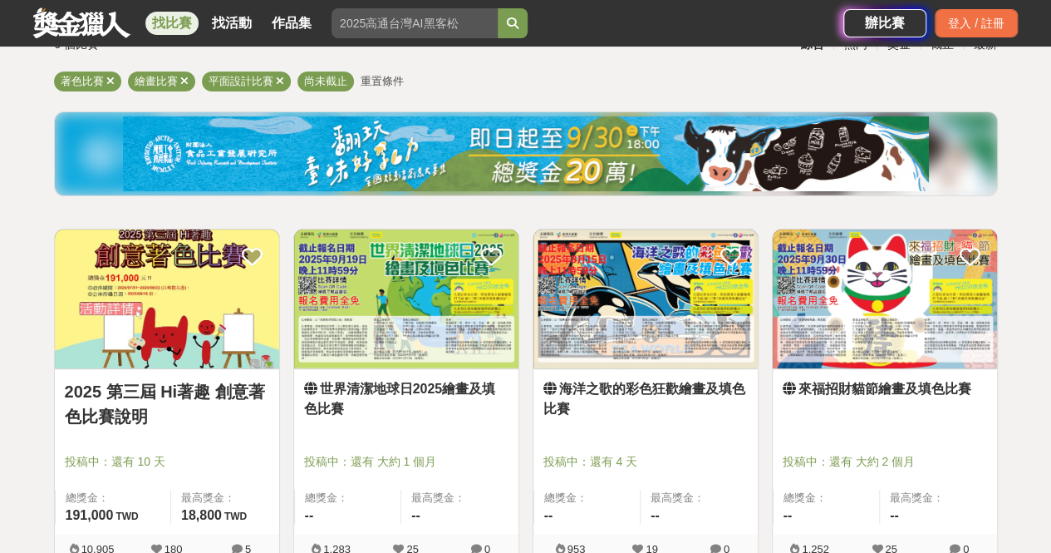
scroll to position [0, 0]
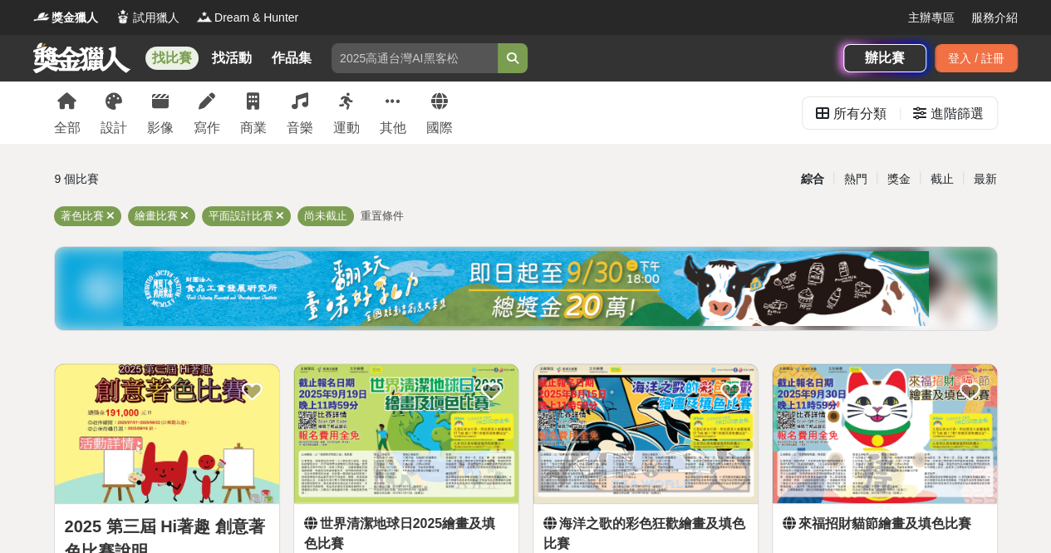
click at [185, 62] on link "找比賽" at bounding box center [171, 58] width 53 height 23
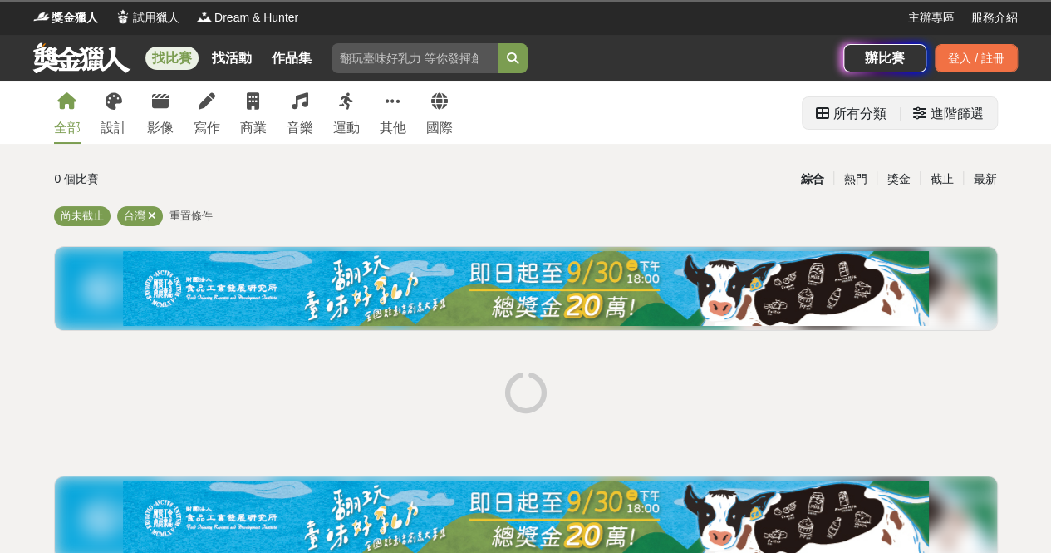
click at [863, 125] on div "所有分類" at bounding box center [860, 113] width 53 height 33
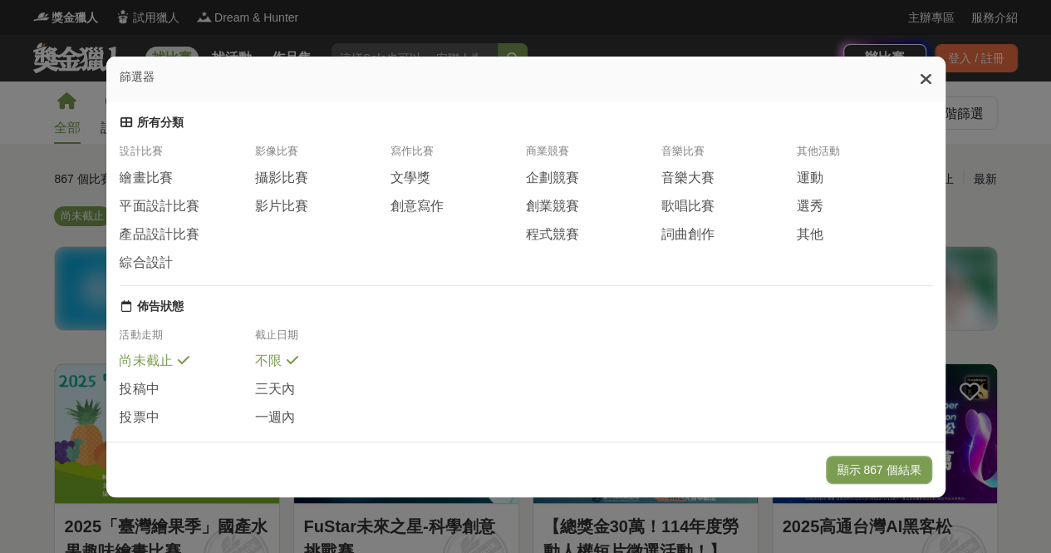
click at [127, 187] on span "繪畫比賽" at bounding box center [146, 178] width 53 height 17
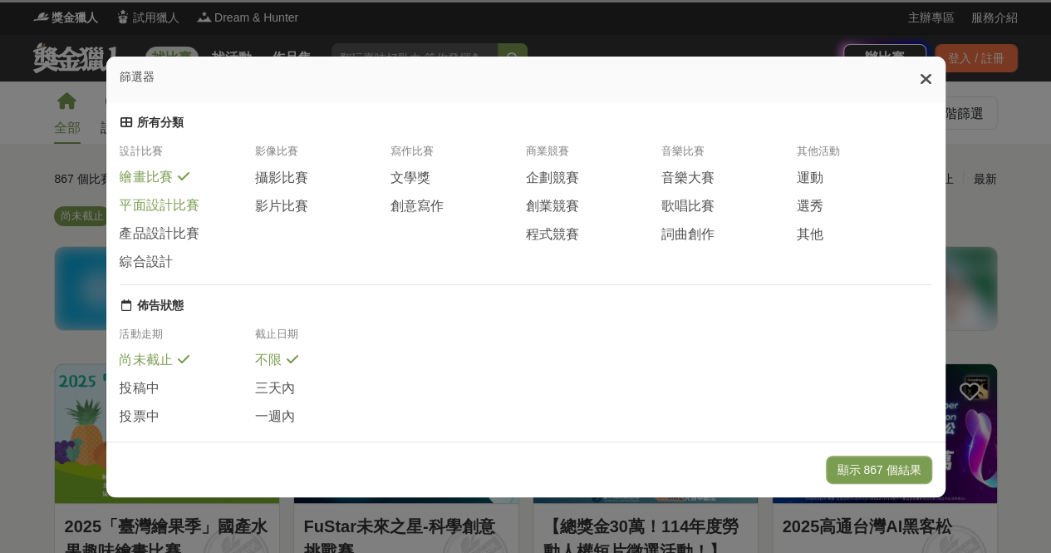
click at [130, 209] on span "平面設計比賽" at bounding box center [160, 205] width 80 height 17
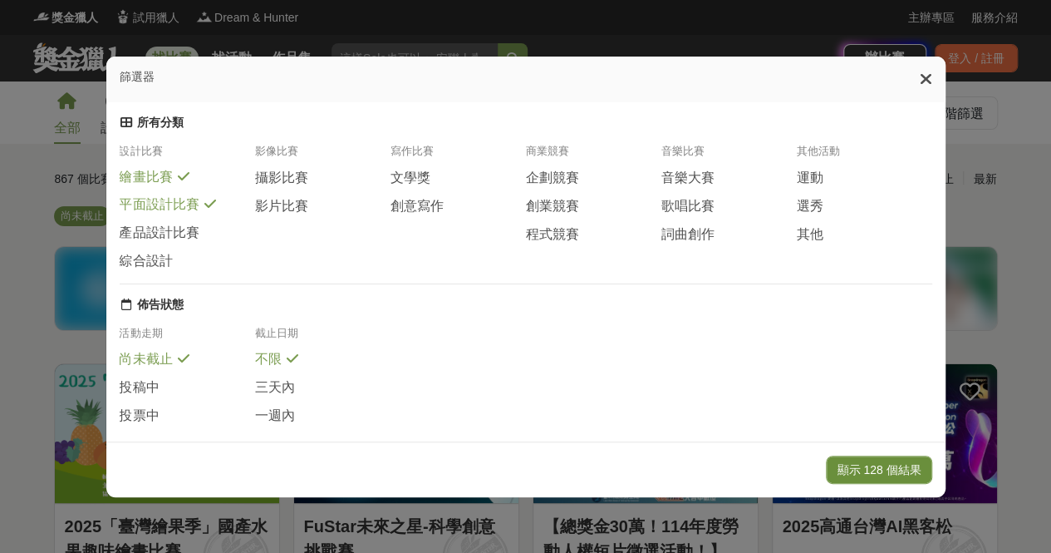
click at [909, 472] on button "顯示 128 個結果" at bounding box center [879, 469] width 106 height 28
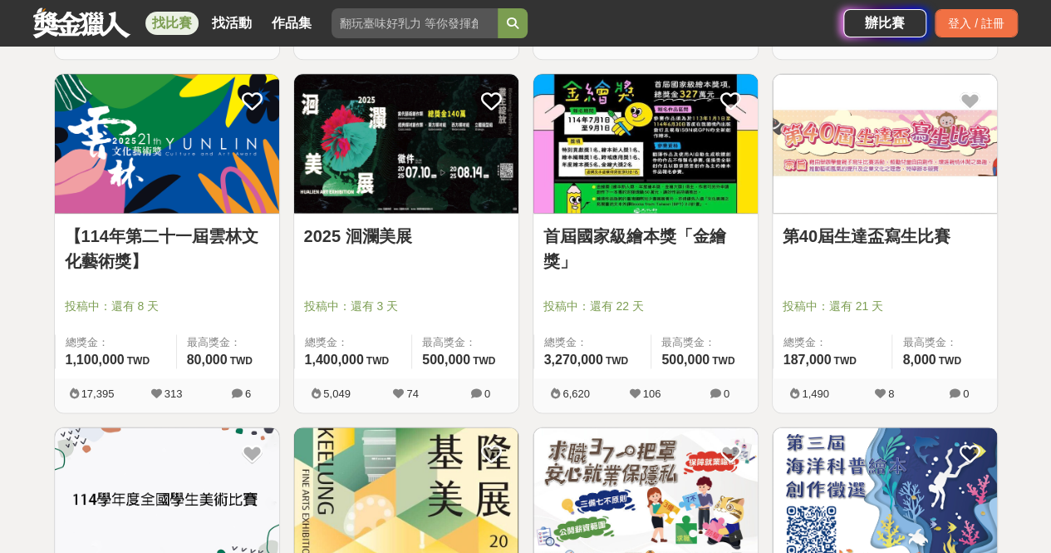
scroll to position [997, 0]
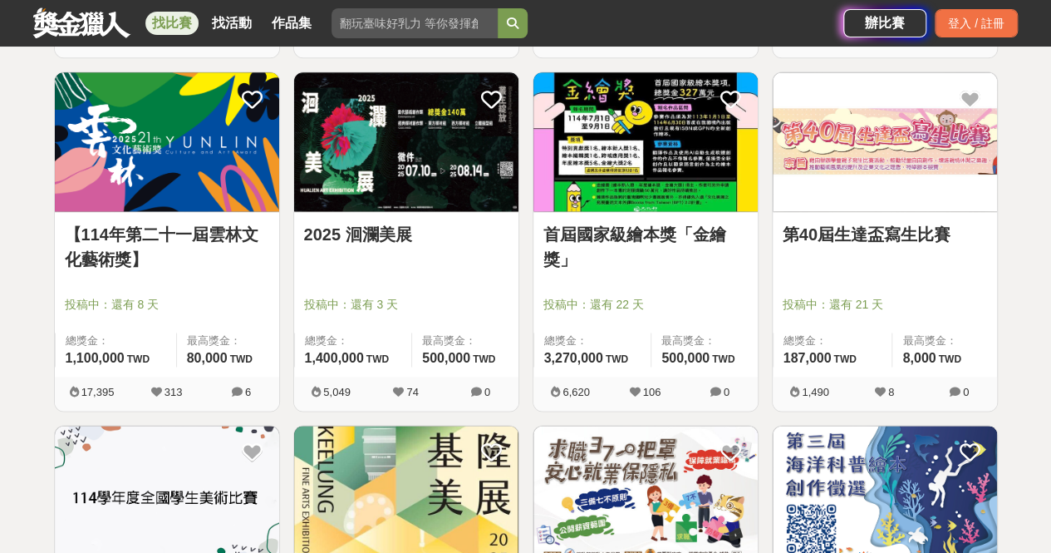
click at [575, 237] on link "首屆國家級繪本獎「金繪獎」" at bounding box center [646, 247] width 204 height 50
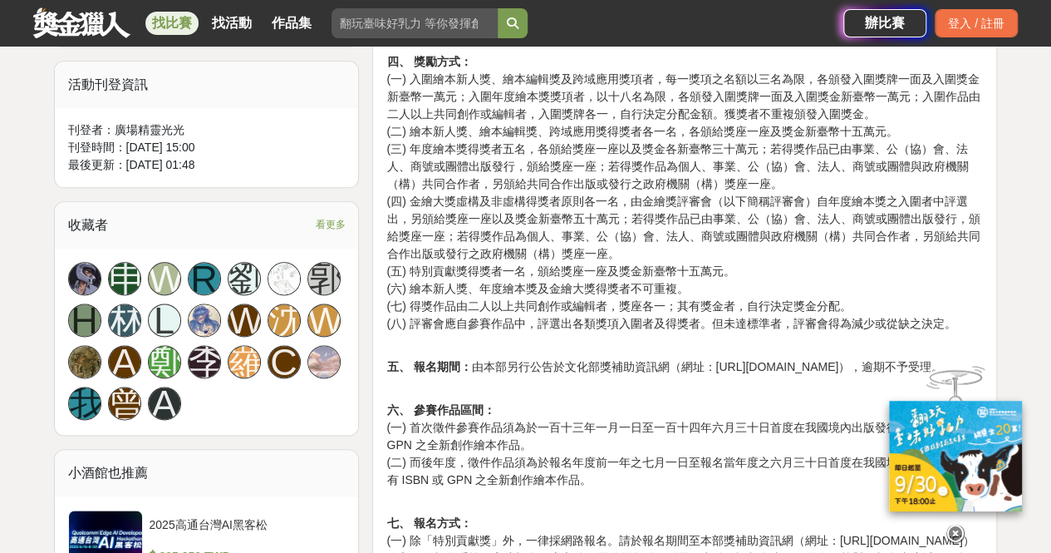
scroll to position [914, 0]
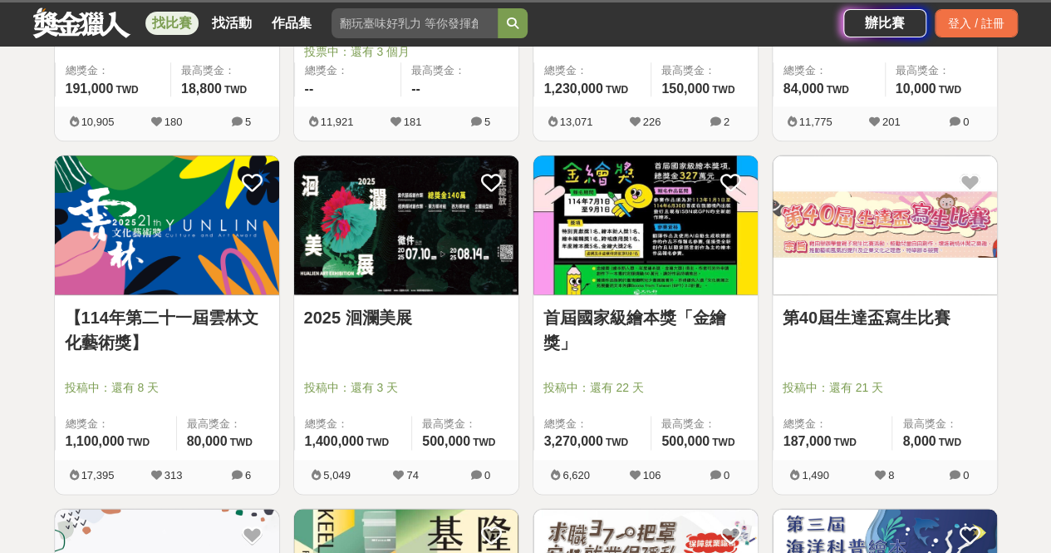
scroll to position [997, 0]
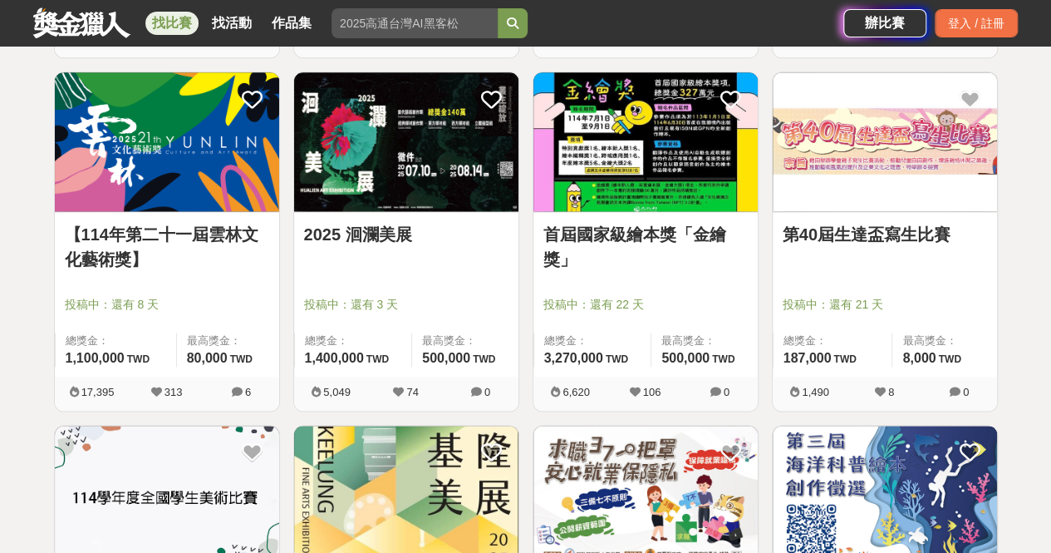
click at [627, 229] on link "首屆國家級繪本獎「金繪獎」" at bounding box center [646, 247] width 204 height 50
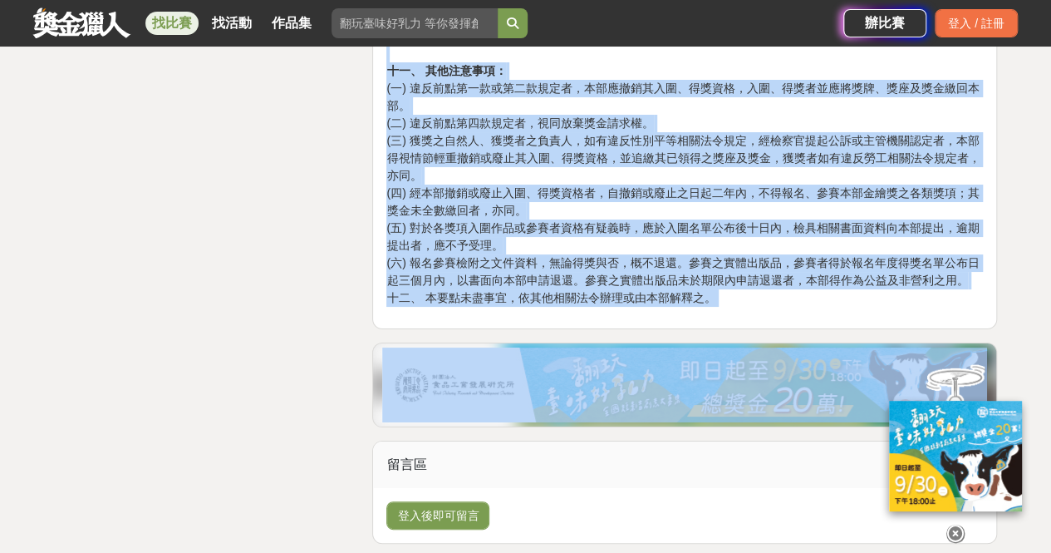
scroll to position [3075, 0]
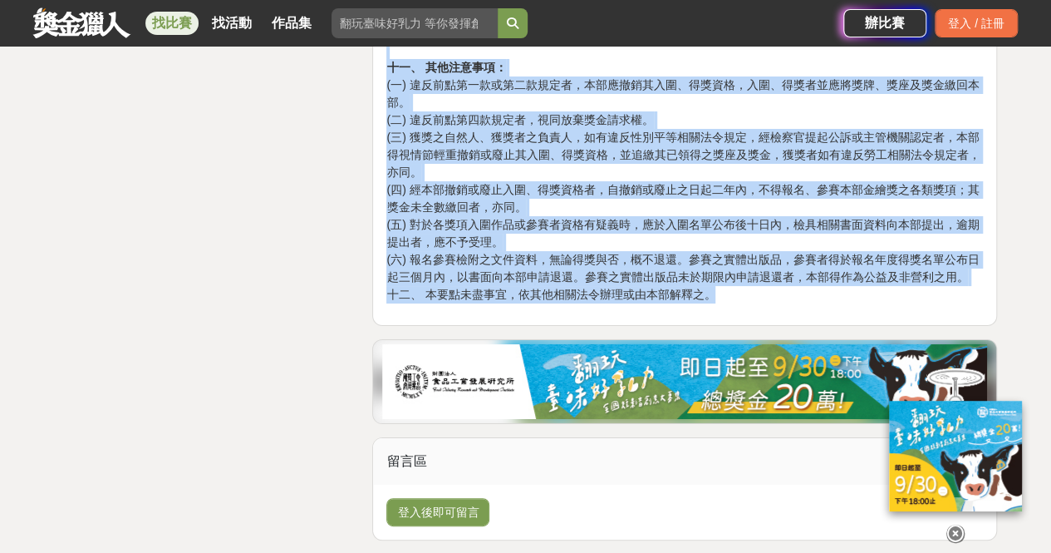
drag, startPoint x: 382, startPoint y: 164, endPoint x: 765, endPoint y: 279, distance: 399.4
copy div "金繪獎獎勵作業要點 一、 文化部（以下簡稱本部）為鼓勵我國原創繪本創作出版，彰顯我國原創繪本特色及促進多元發展，特訂定「金繪獎獎勵作業要點（以下簡稱本要點）」…"
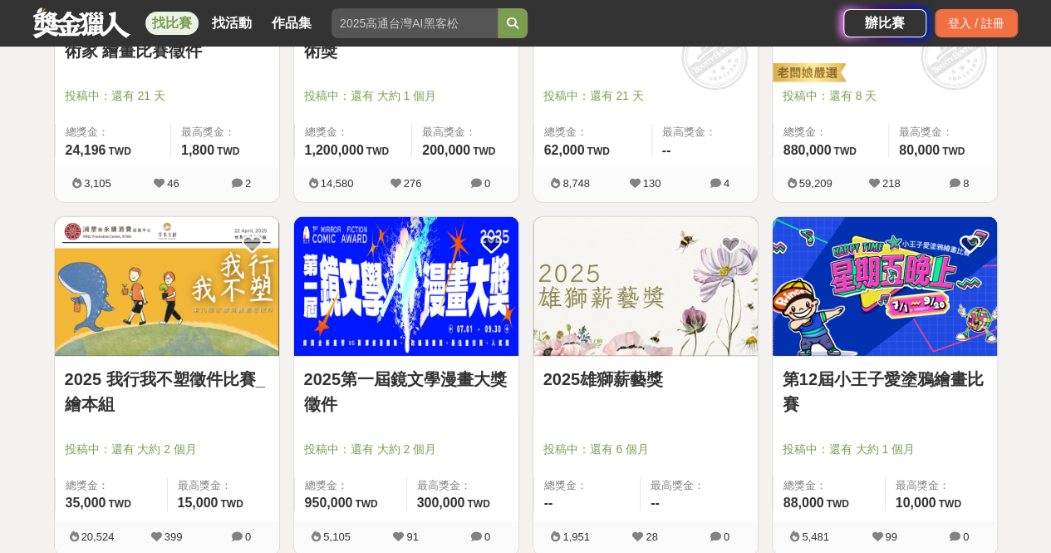
scroll to position [1829, 0]
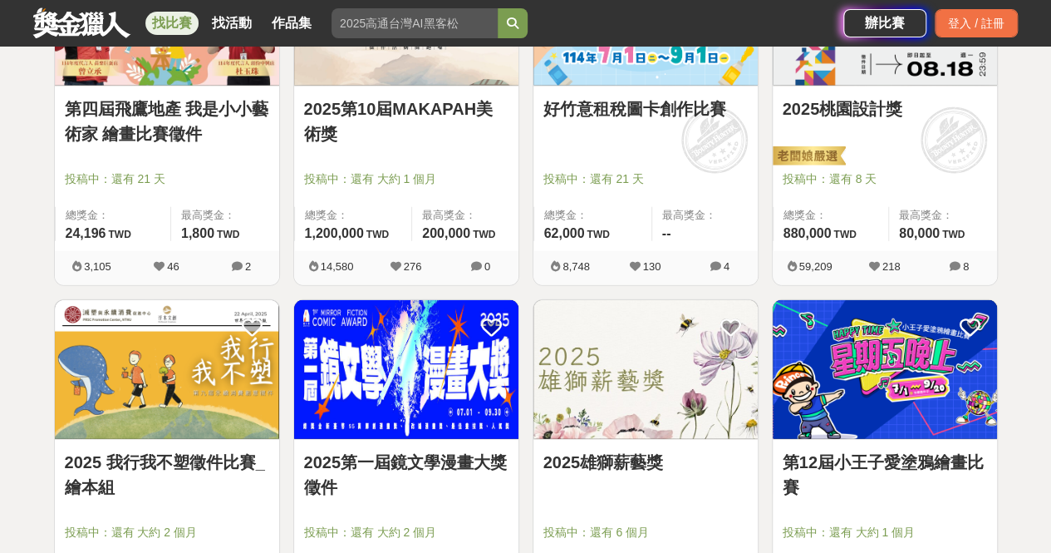
click at [186, 130] on link "第四屆飛鷹地產 我是小小藝術家 繪畫比賽徵件" at bounding box center [167, 121] width 204 height 50
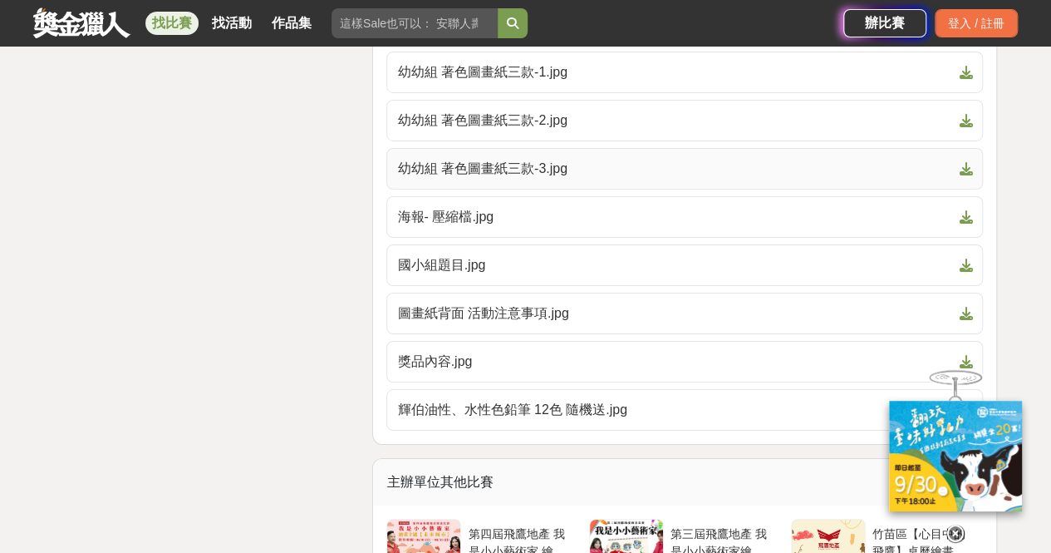
scroll to position [2909, 0]
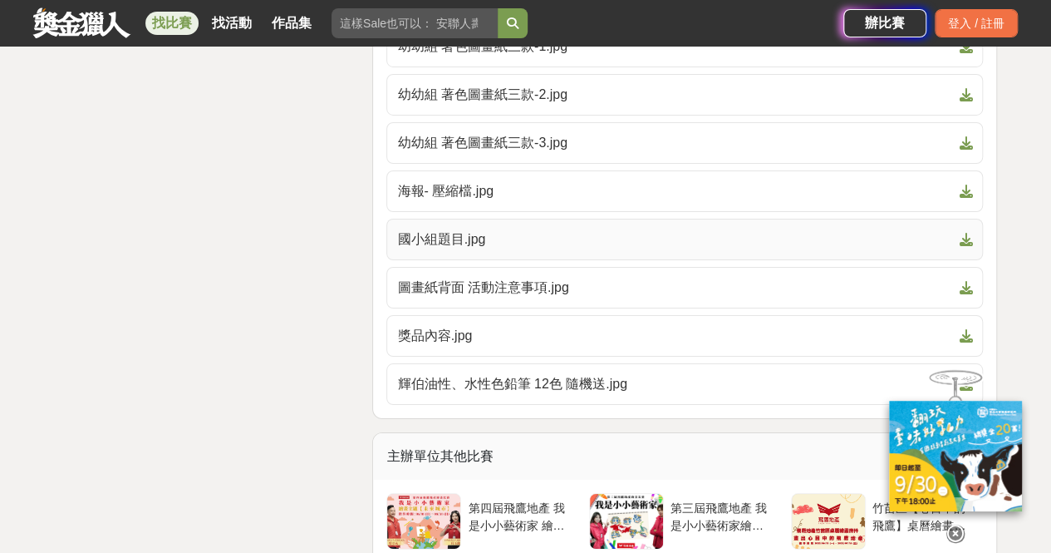
click at [487, 229] on span "國小組題目.jpg" at bounding box center [674, 239] width 555 height 20
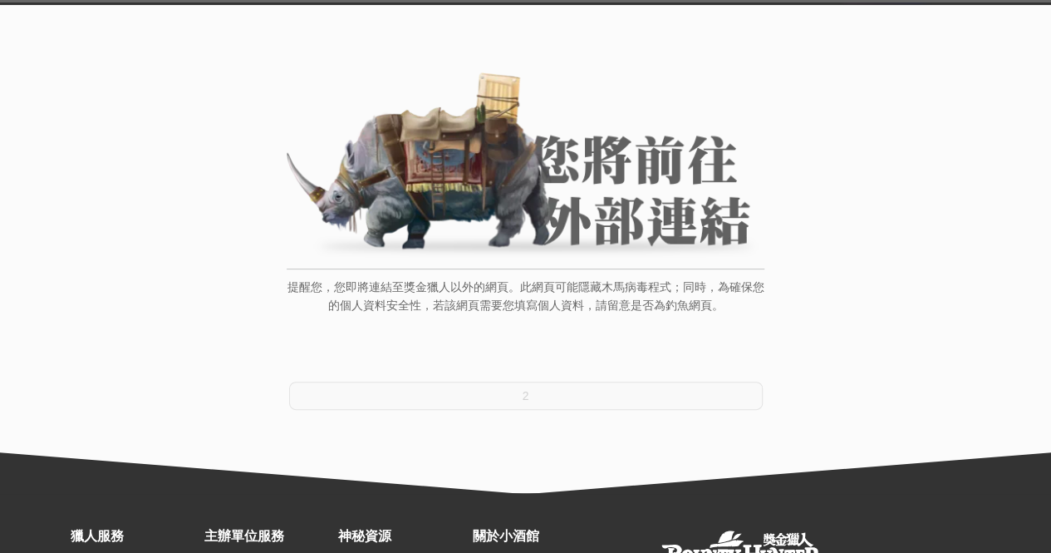
scroll to position [166, 0]
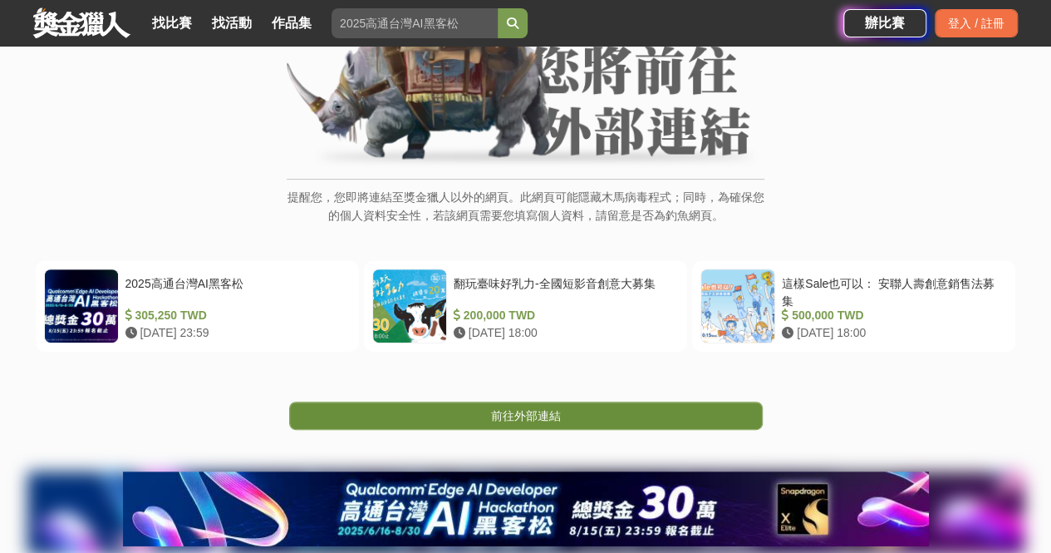
click at [497, 416] on span "前往外部連結" at bounding box center [526, 415] width 70 height 13
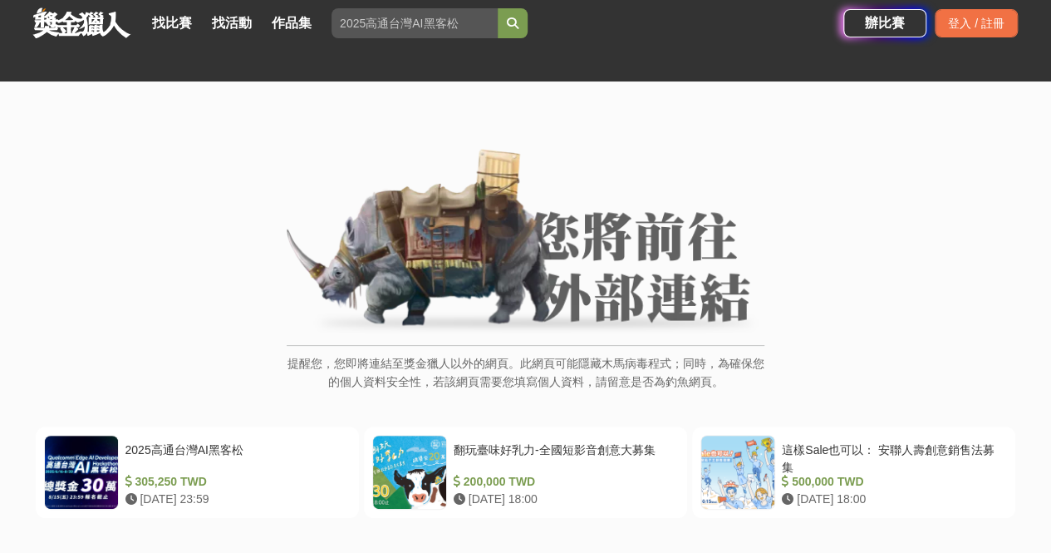
scroll to position [249, 0]
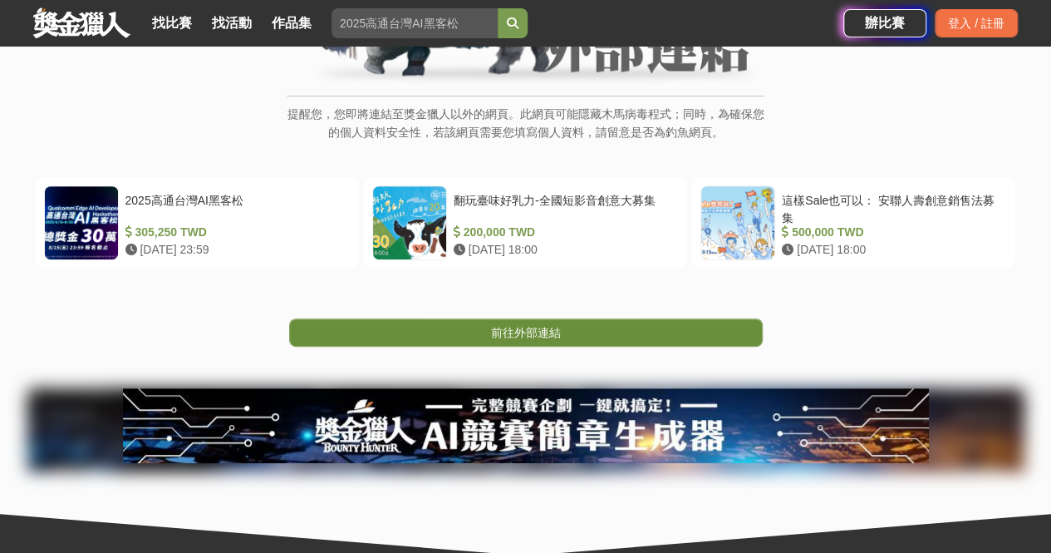
click at [513, 338] on span "前往外部連結" at bounding box center [526, 332] width 70 height 13
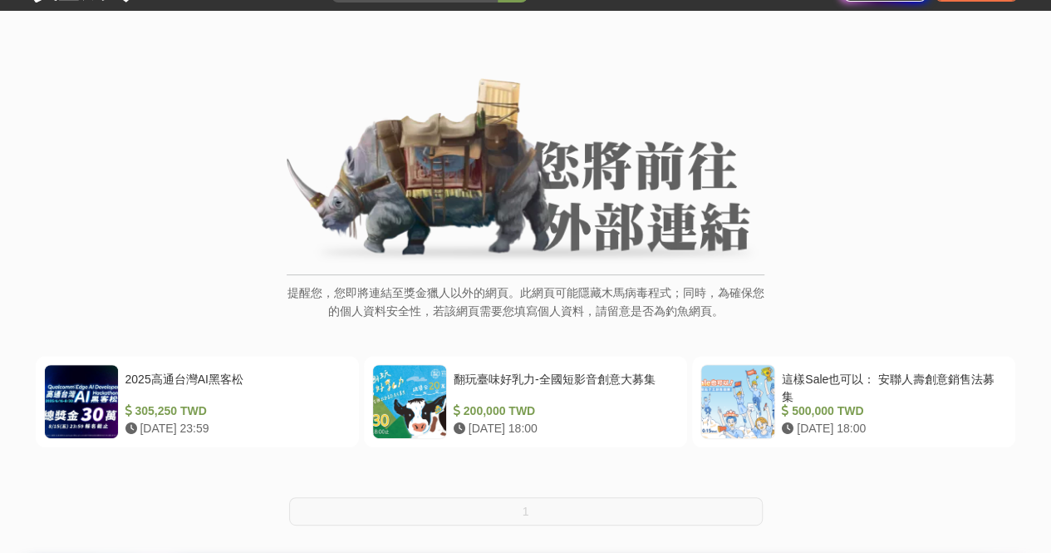
scroll to position [166, 0]
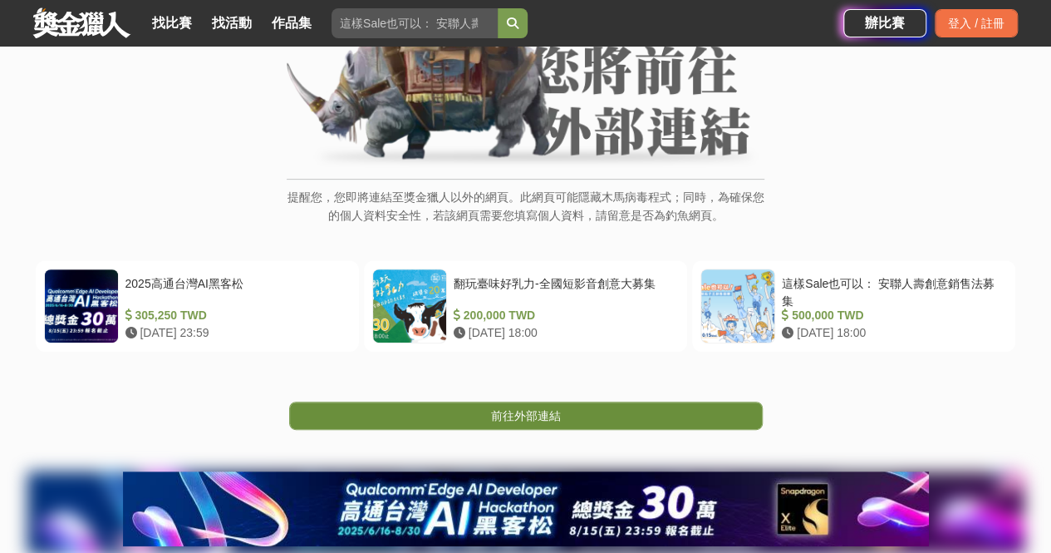
click at [549, 412] on span "前往外部連結" at bounding box center [526, 415] width 70 height 13
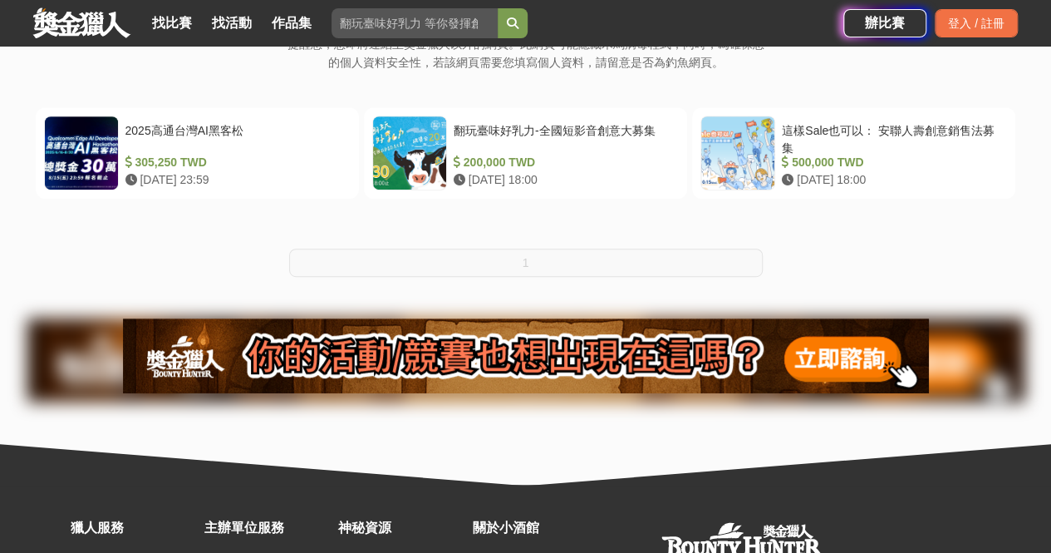
scroll to position [332, 0]
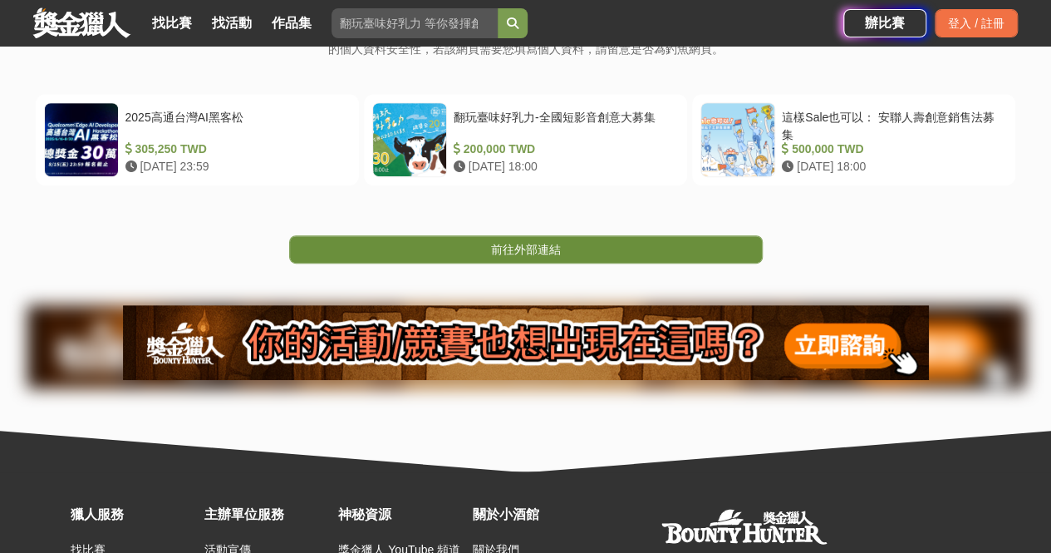
click at [517, 247] on span "前往外部連結" at bounding box center [526, 249] width 70 height 13
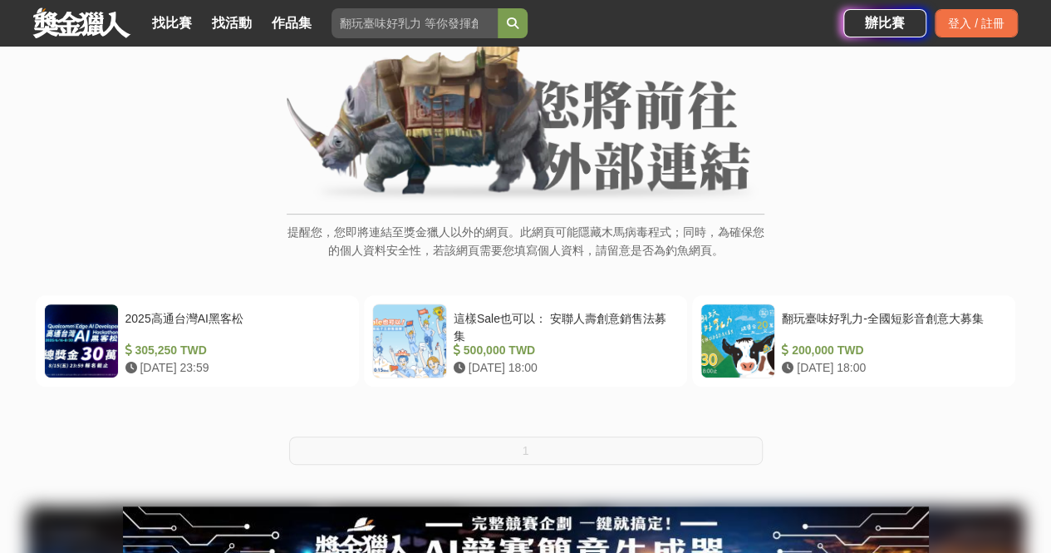
scroll to position [166, 0]
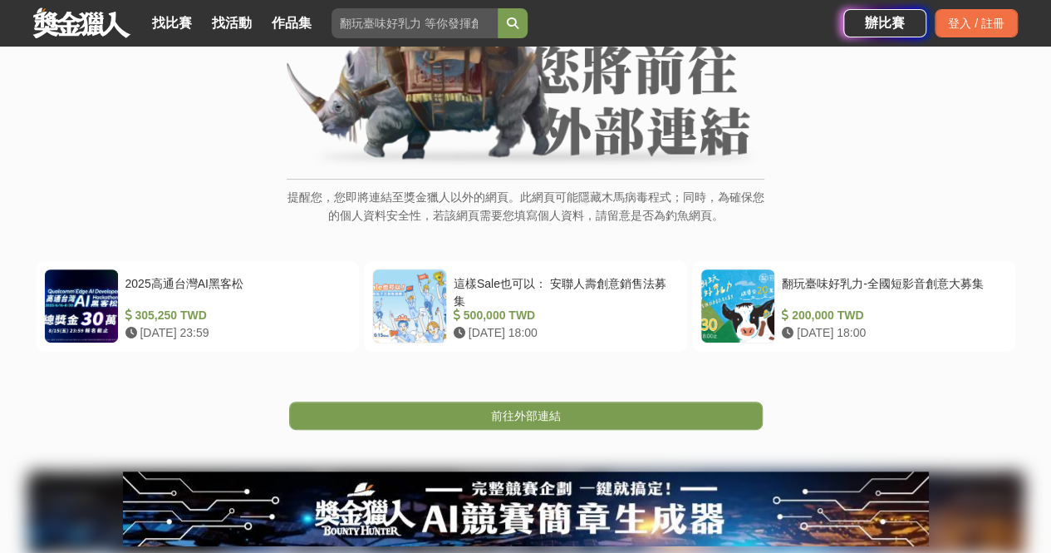
click at [500, 415] on span "前往外部連結" at bounding box center [526, 415] width 70 height 13
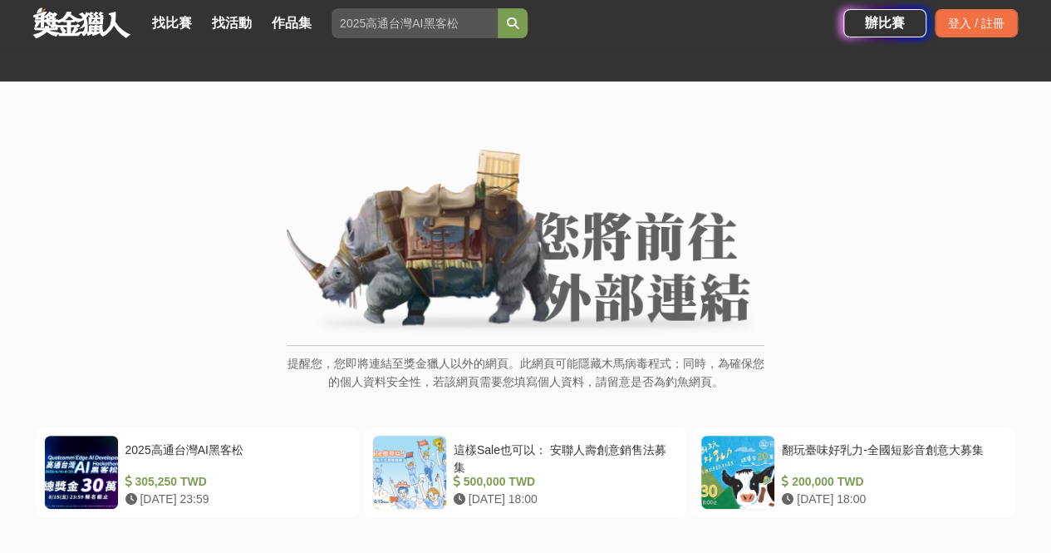
scroll to position [249, 0]
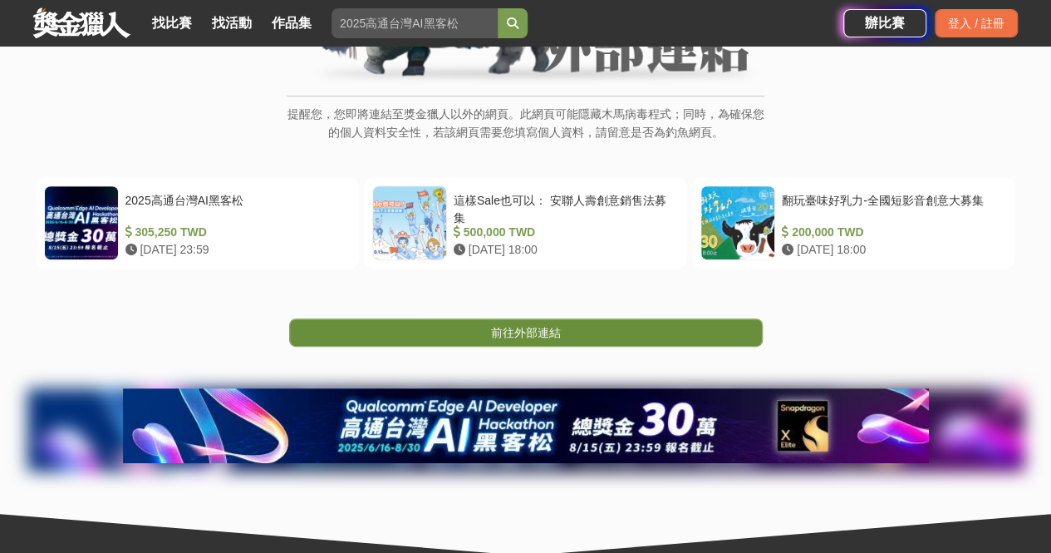
click at [524, 332] on span "前往外部連結" at bounding box center [526, 332] width 70 height 13
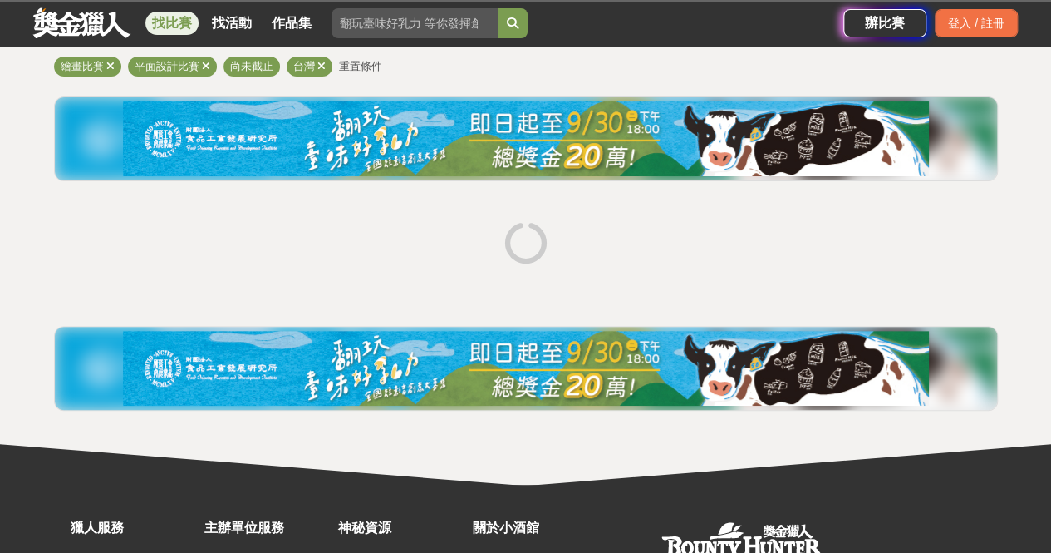
scroll to position [314, 0]
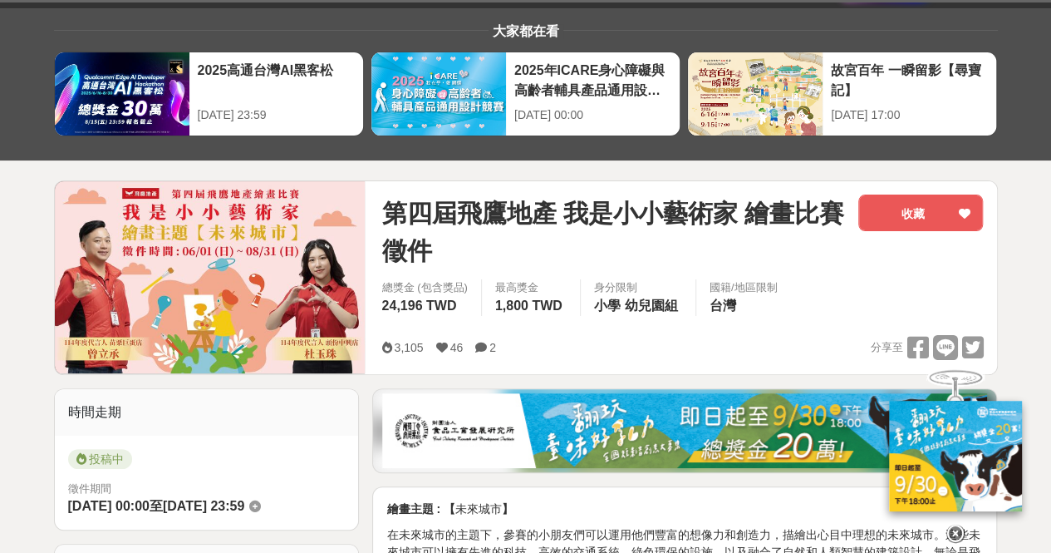
scroll to position [166, 0]
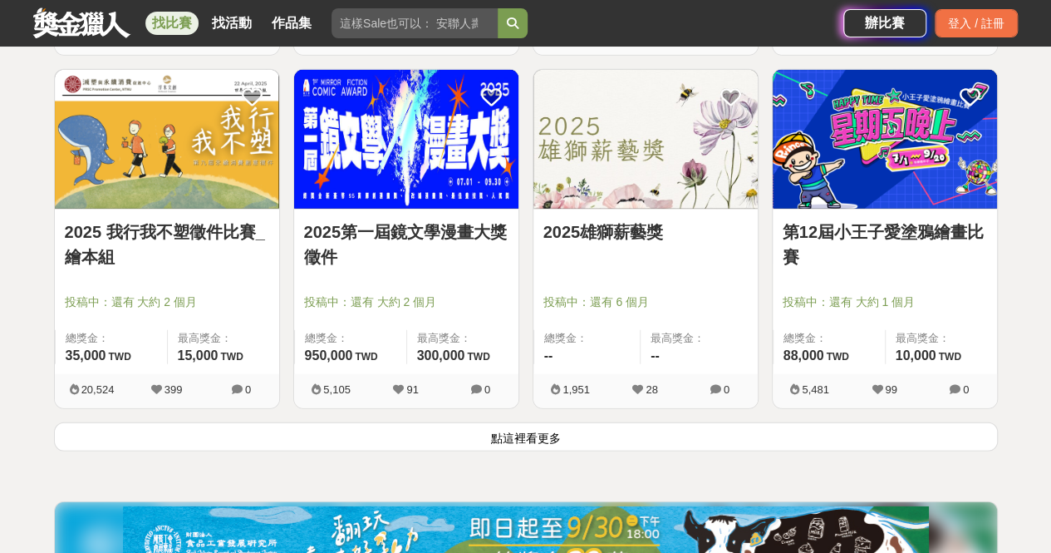
scroll to position [2060, 0]
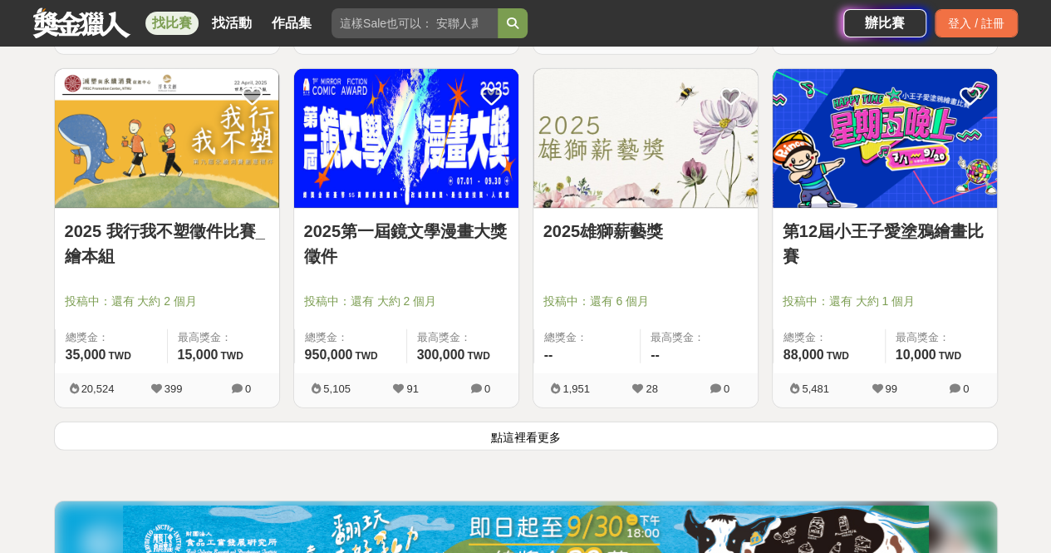
click at [867, 224] on link "第12屆小王子愛塗鴉繪畫比賽" at bounding box center [885, 244] width 204 height 50
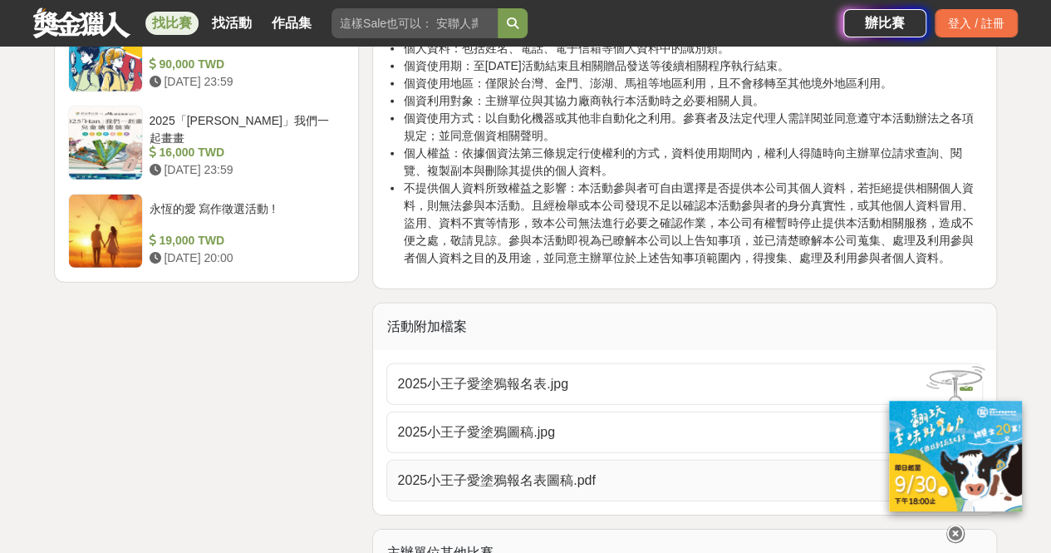
scroll to position [2494, 0]
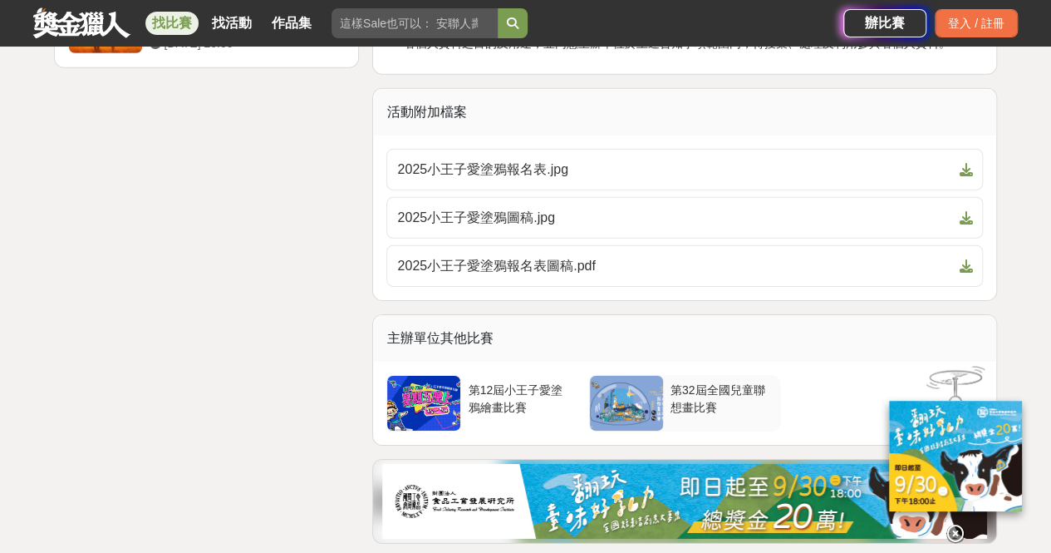
click at [688, 382] on div "第32屆全國兒童聯想畫比賽" at bounding box center [723, 398] width 104 height 32
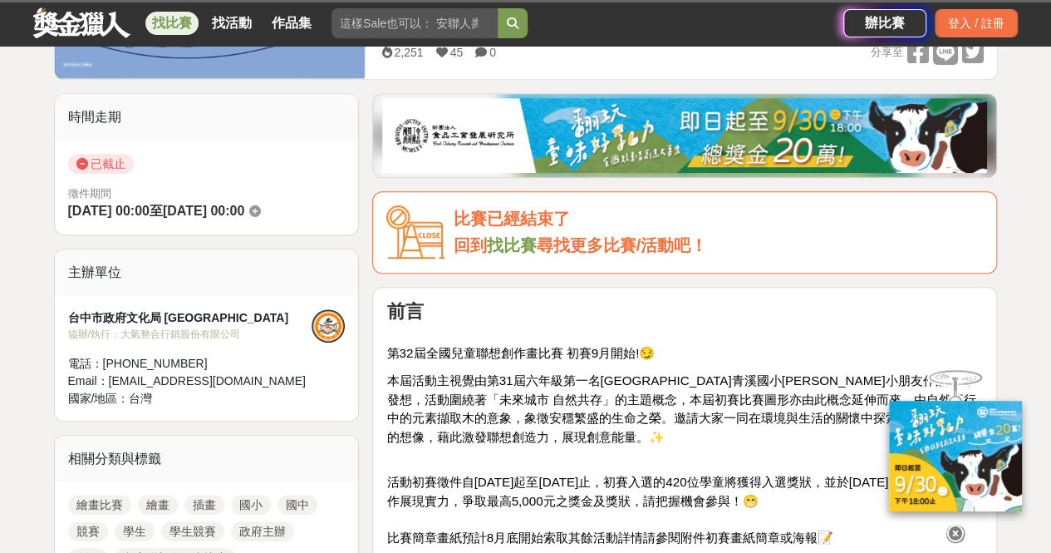
scroll to position [416, 0]
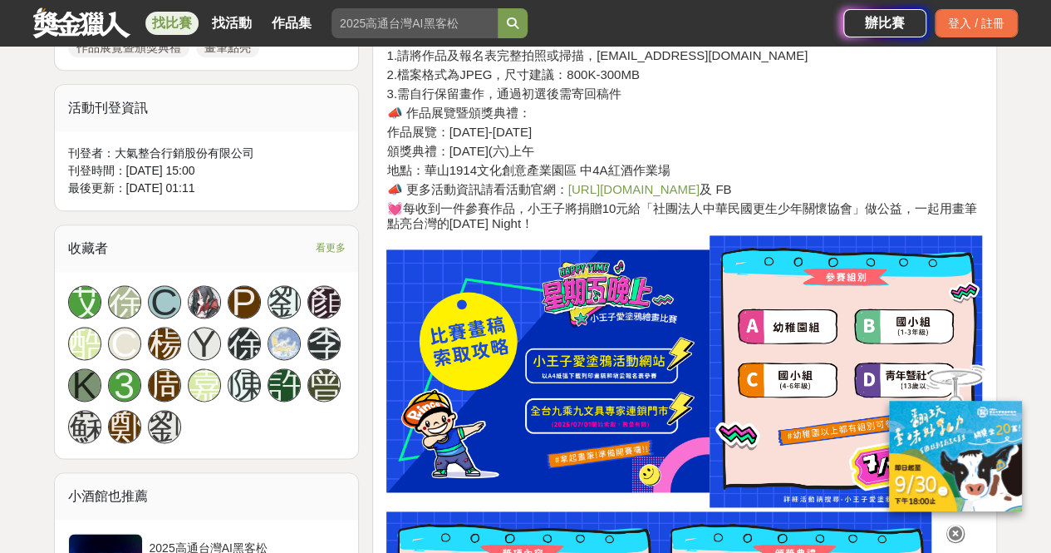
scroll to position [997, 0]
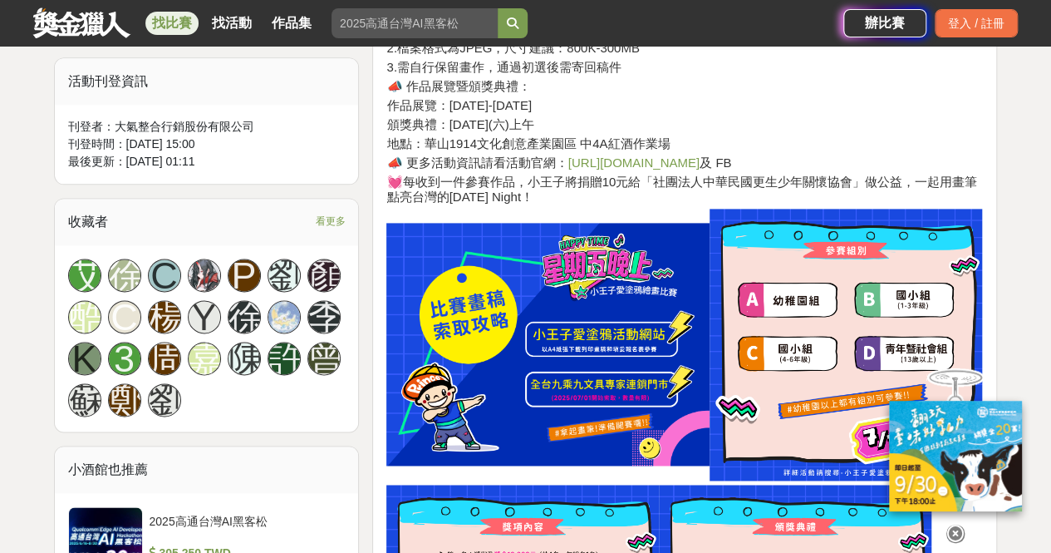
click at [627, 159] on link "https://lihi.cc/mWL13" at bounding box center [634, 162] width 131 height 14
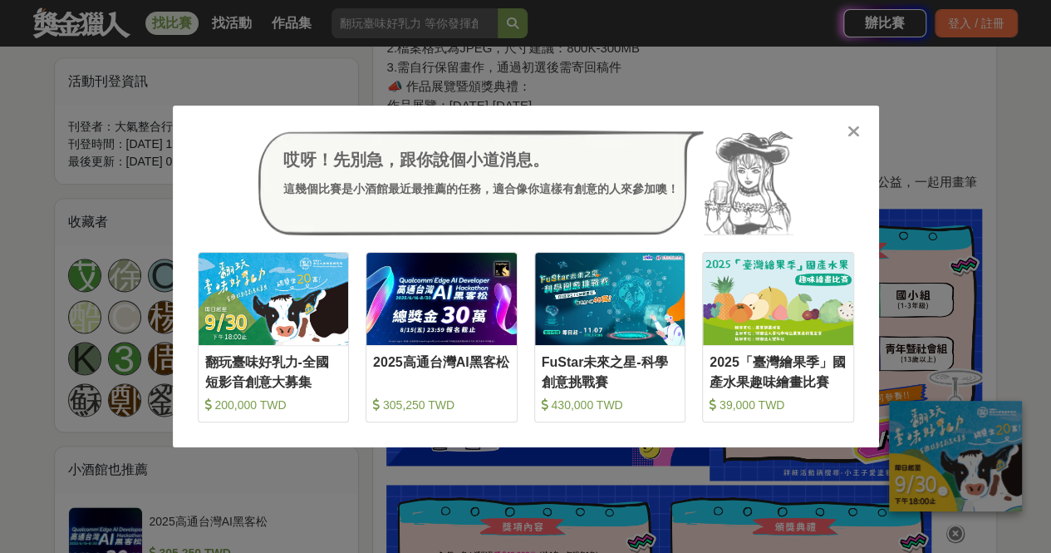
click at [866, 133] on div "哎呀！先別急，跟你說個小道消息。 這幾個比賽是小酒館最近最推薦的任務，適合像你這樣有創意的人來參加噢！ 收藏 翻玩臺味好乳力-全國短影音創意大募集 200,0…" at bounding box center [526, 277] width 706 height 342
click at [861, 131] on div at bounding box center [854, 130] width 17 height 17
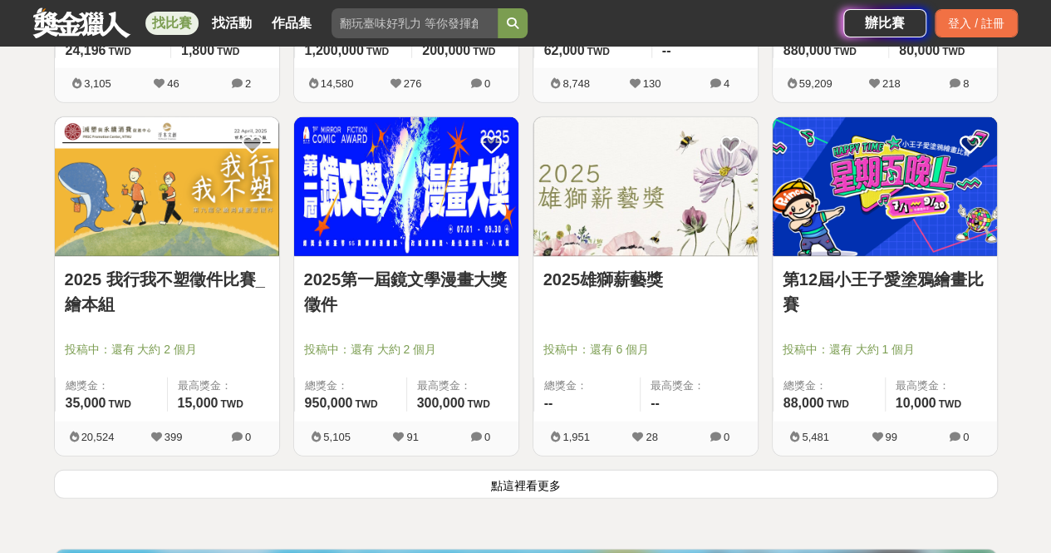
scroll to position [2060, 0]
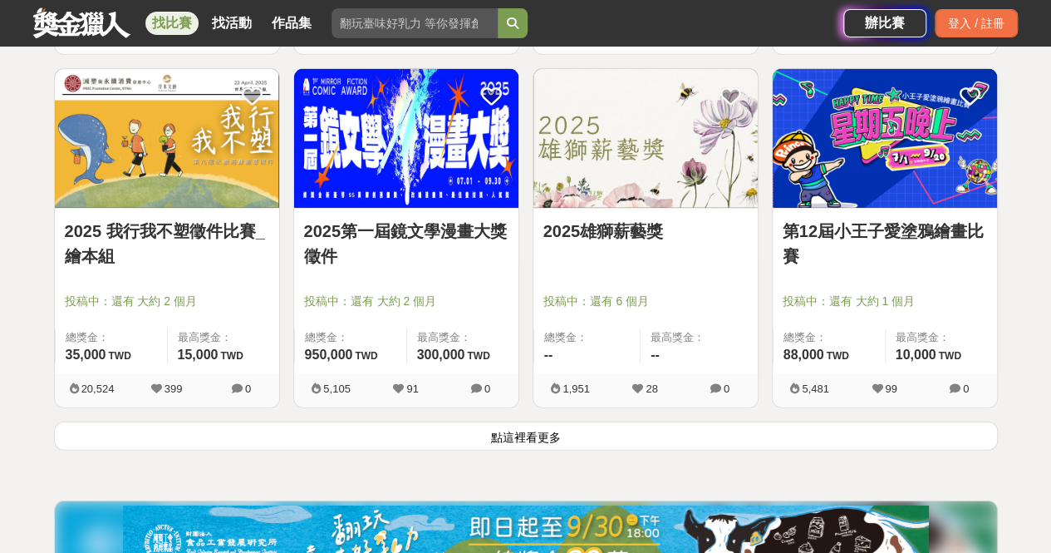
click at [534, 435] on button "點這裡看更多" at bounding box center [526, 435] width 944 height 29
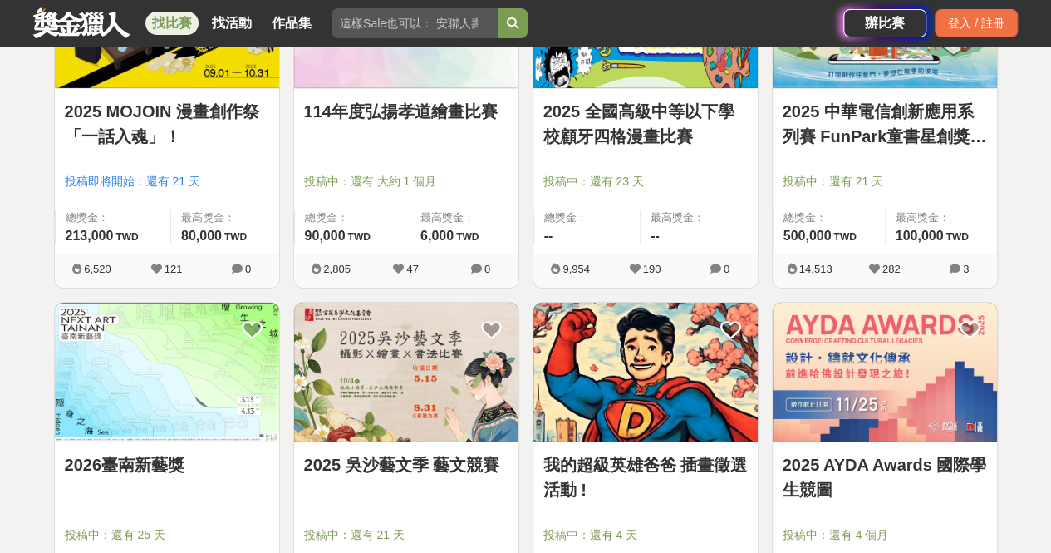
scroll to position [2558, 0]
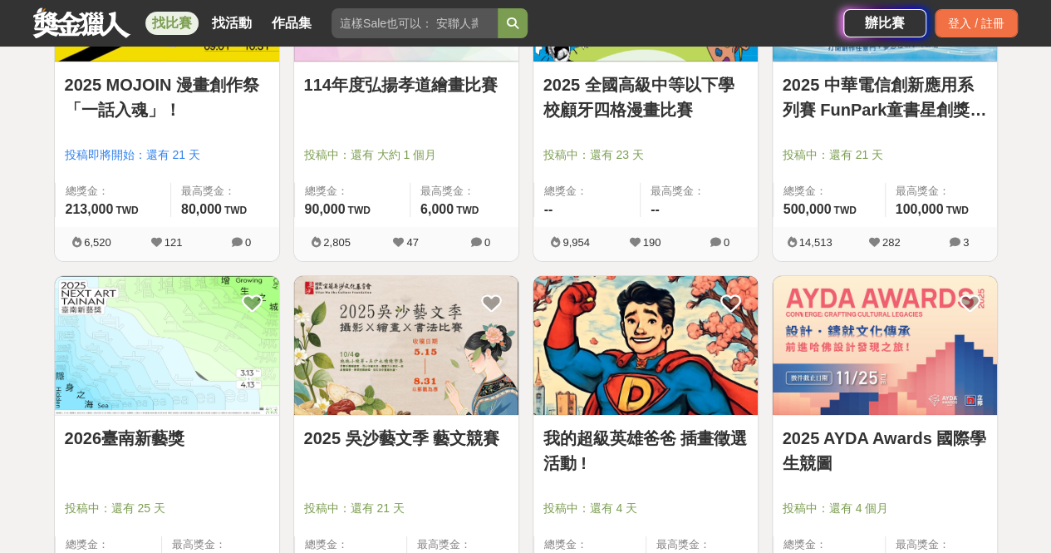
click at [577, 430] on link "我的超級英雄爸爸 插畫徵選活動 !" at bounding box center [646, 451] width 204 height 50
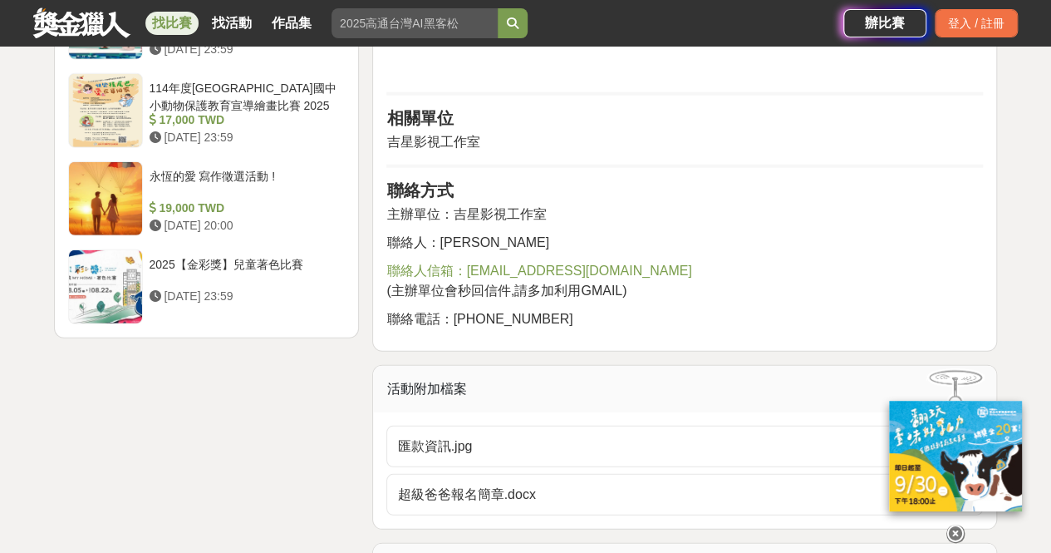
scroll to position [2327, 0]
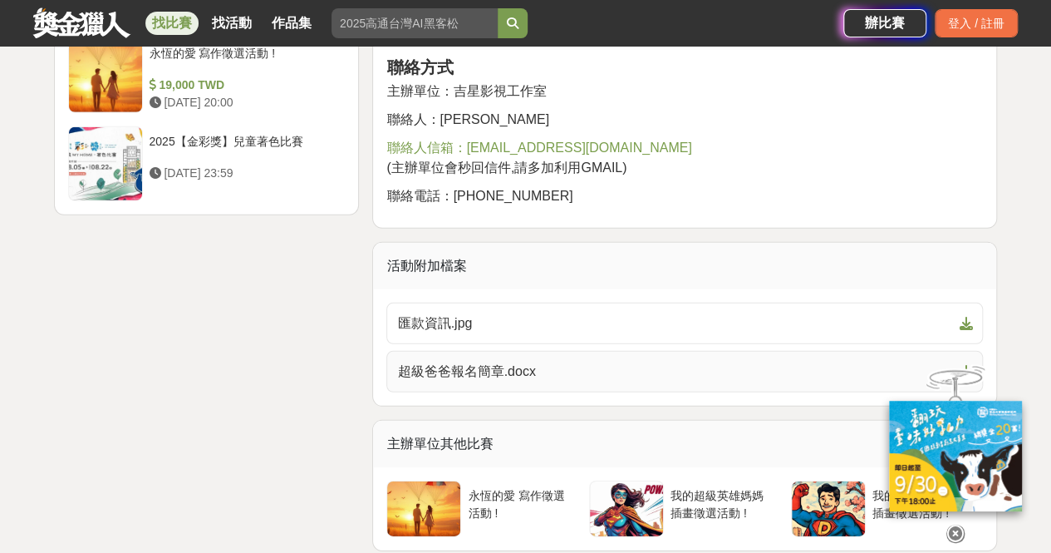
click at [674, 356] on link "超級爸爸報名簡章.docx" at bounding box center [684, 372] width 597 height 42
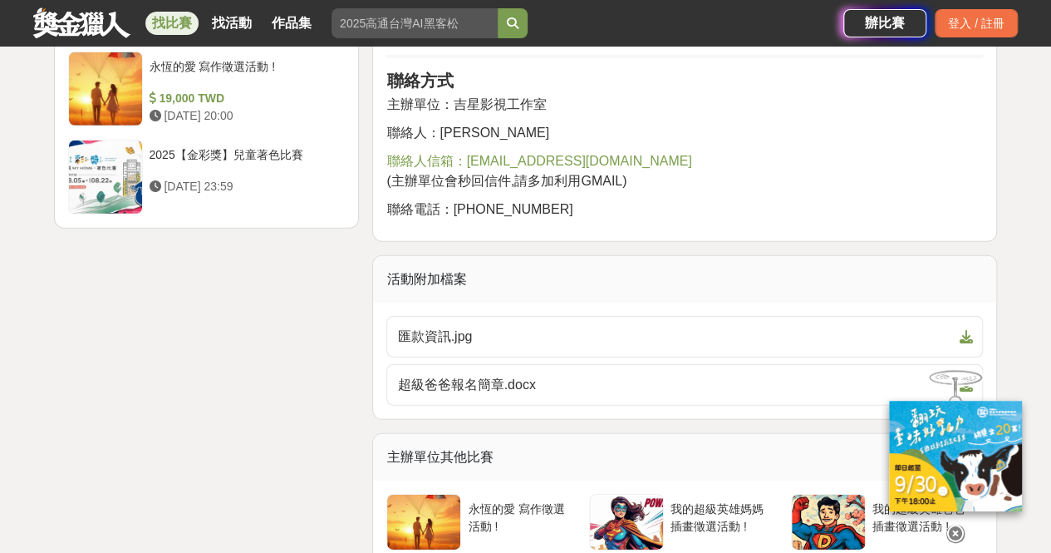
scroll to position [2410, 0]
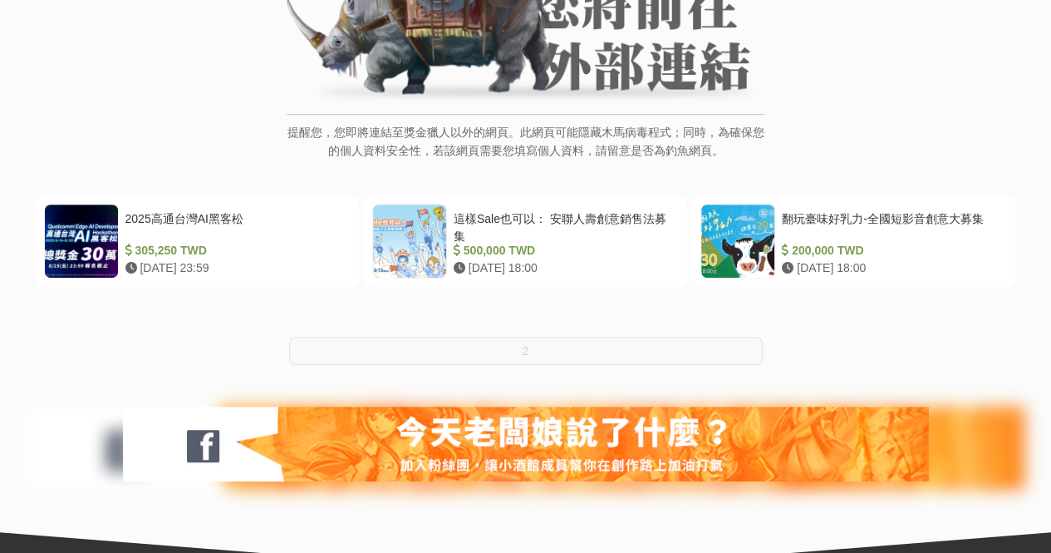
scroll to position [332, 0]
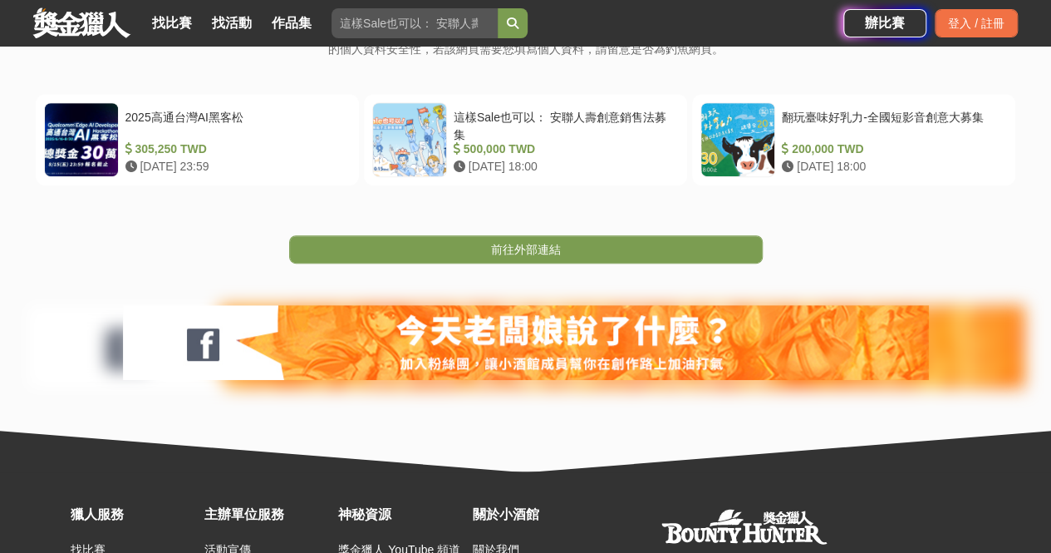
click at [522, 245] on span "前往外部連結" at bounding box center [526, 249] width 70 height 13
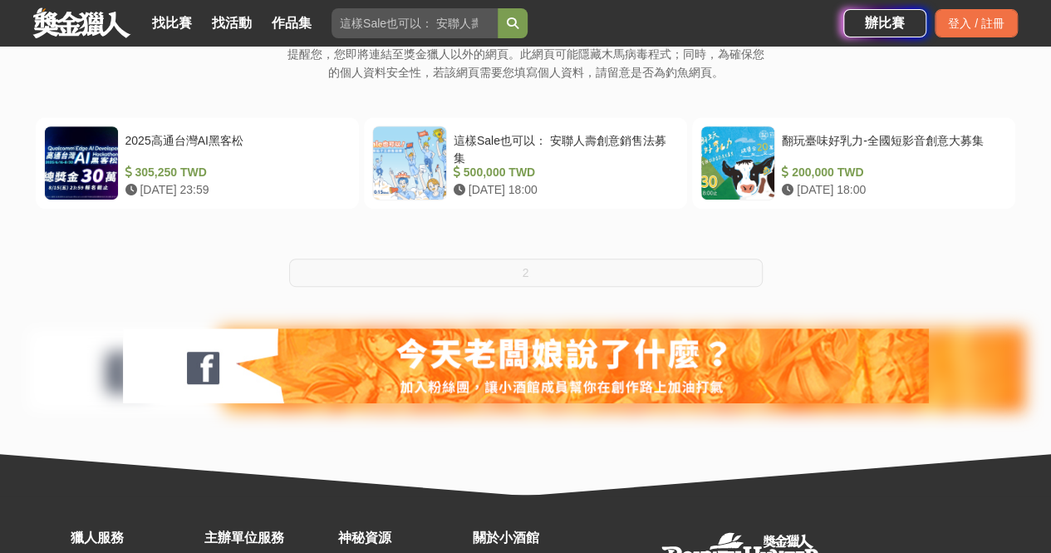
scroll to position [332, 0]
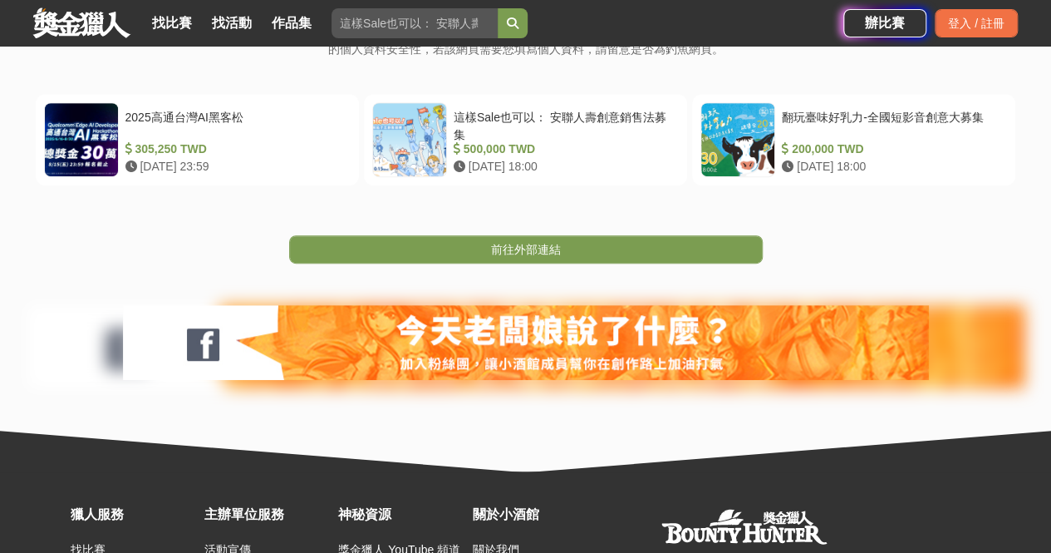
click at [544, 251] on span "前往外部連結" at bounding box center [526, 249] width 70 height 13
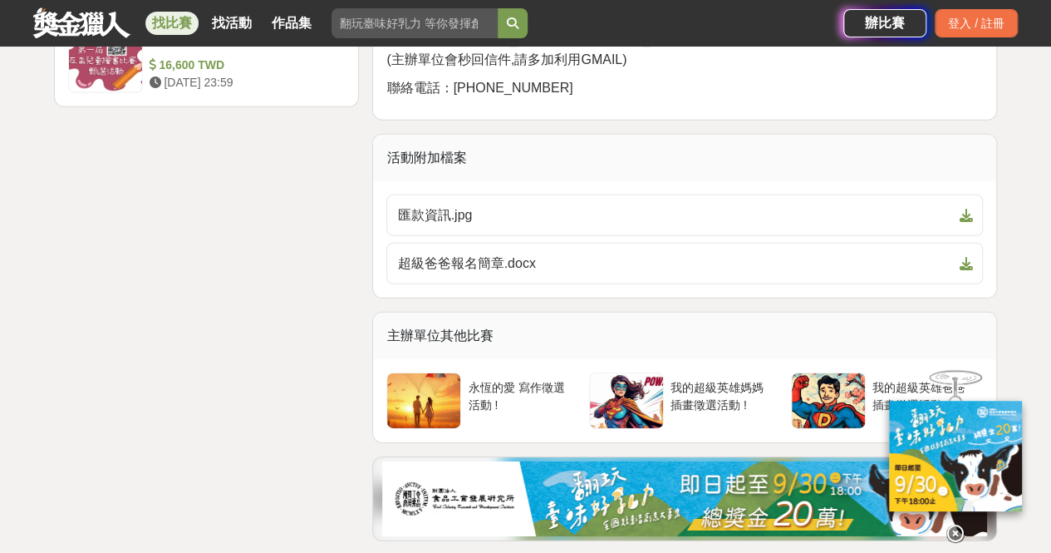
scroll to position [2410, 0]
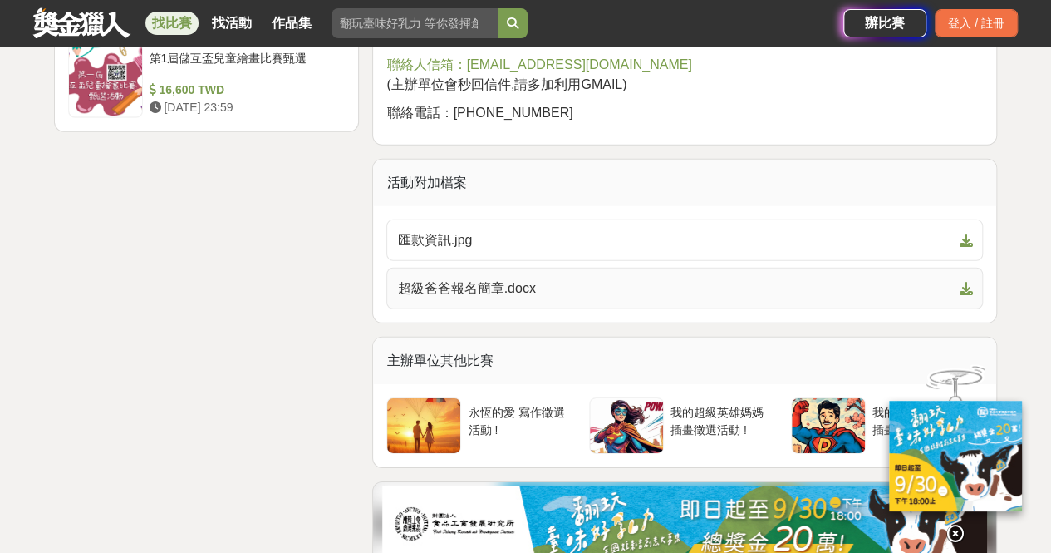
click at [967, 282] on icon at bounding box center [965, 288] width 13 height 13
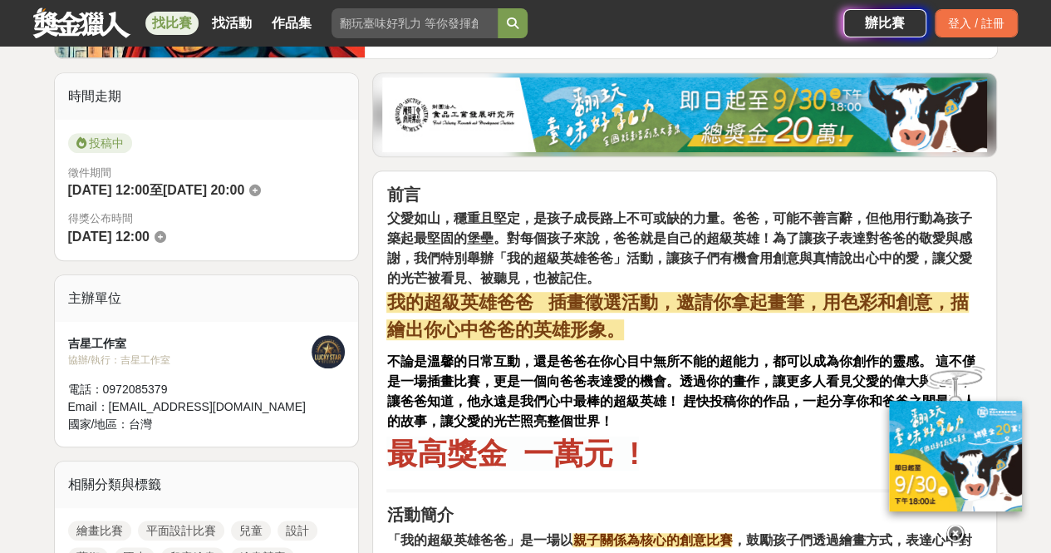
scroll to position [223, 0]
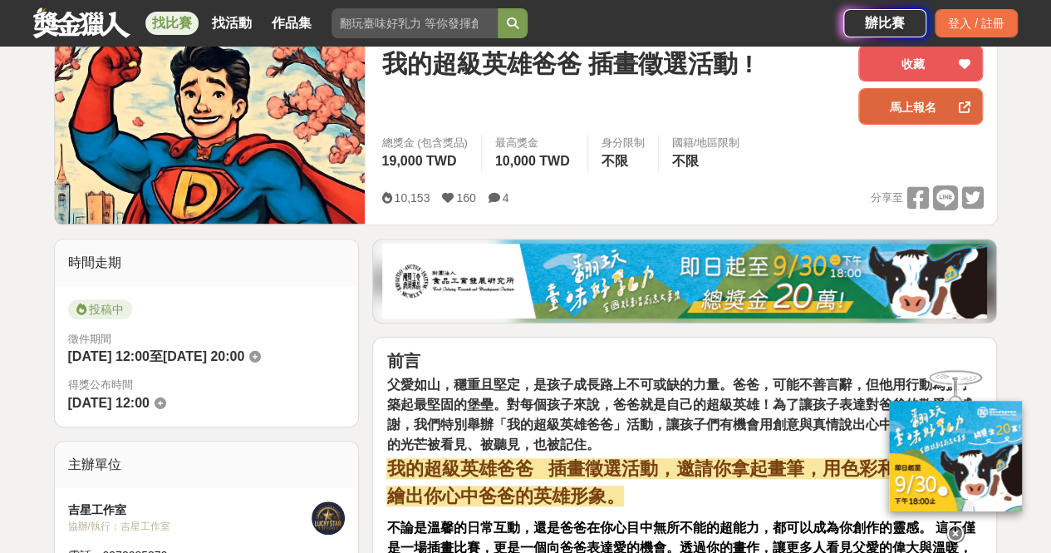
click at [881, 111] on link "馬上報名" at bounding box center [921, 106] width 125 height 37
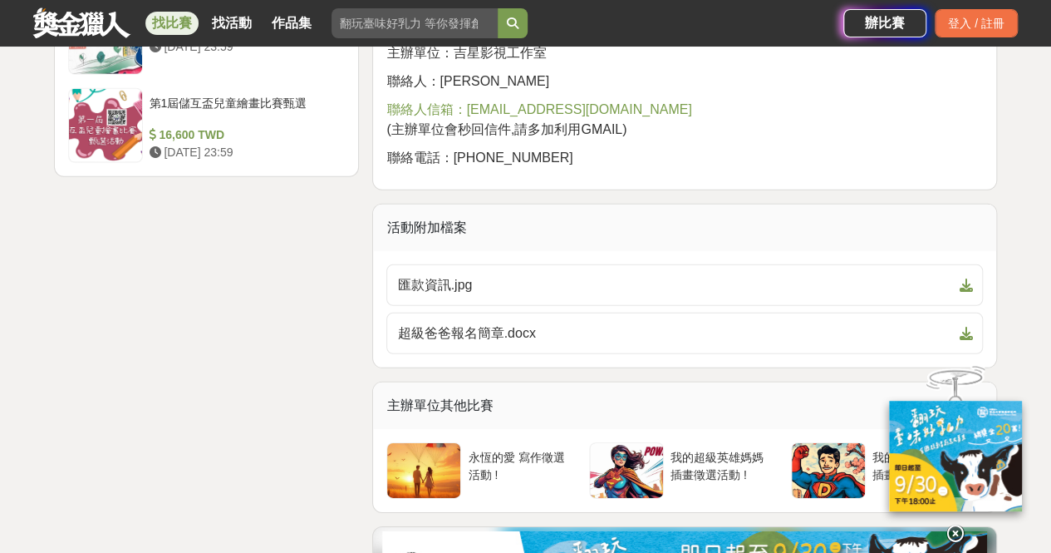
scroll to position [2410, 0]
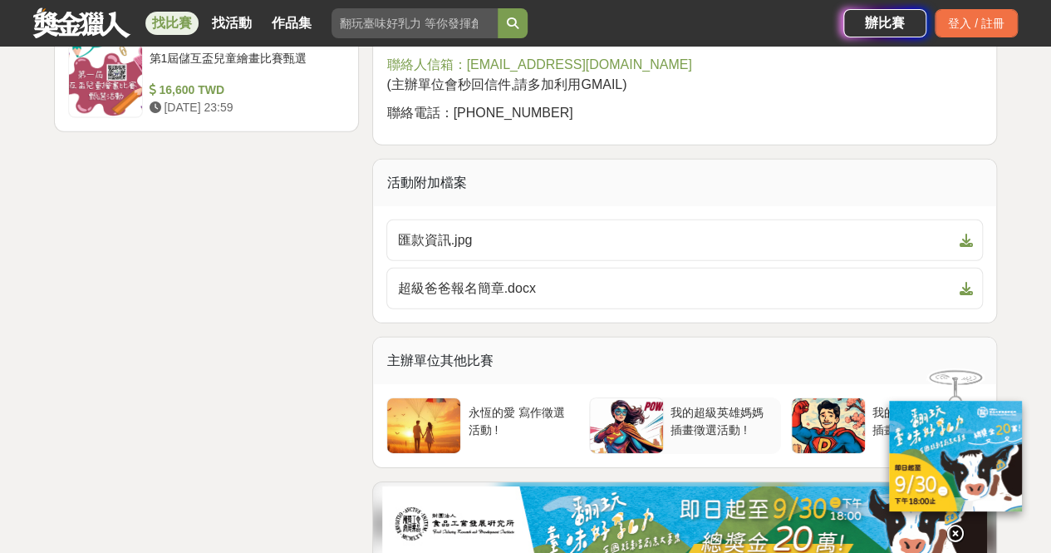
click at [701, 411] on div "我的超級英雄媽媽 插畫徵選活動 !" at bounding box center [723, 420] width 104 height 32
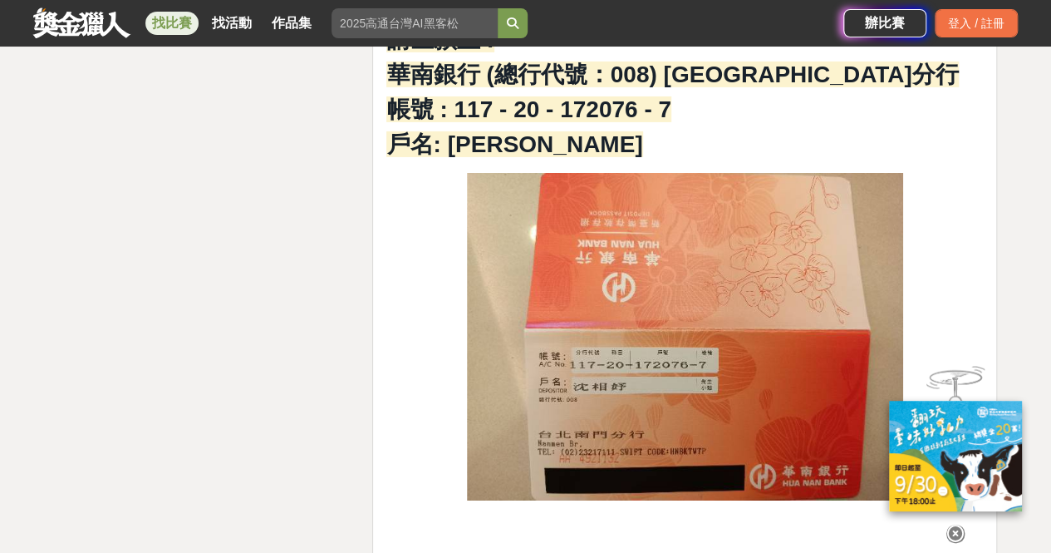
scroll to position [2743, 0]
